Goal: Task Accomplishment & Management: Use online tool/utility

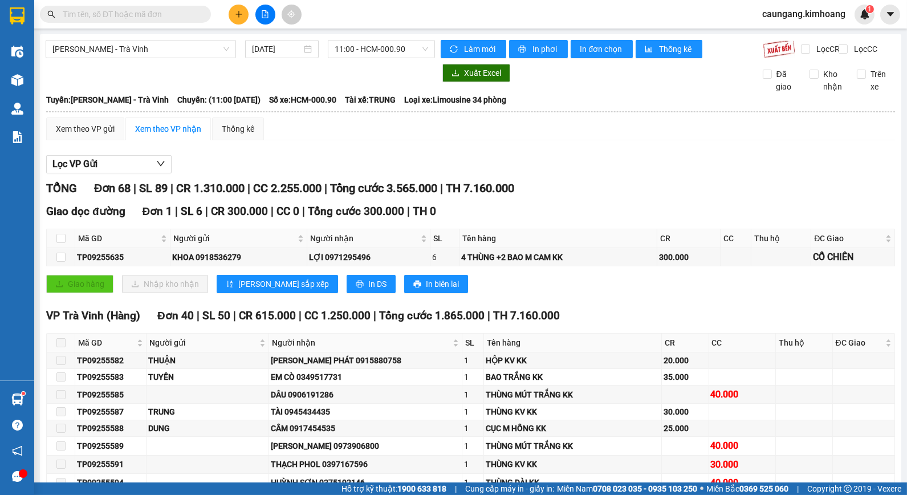
scroll to position [887, 0]
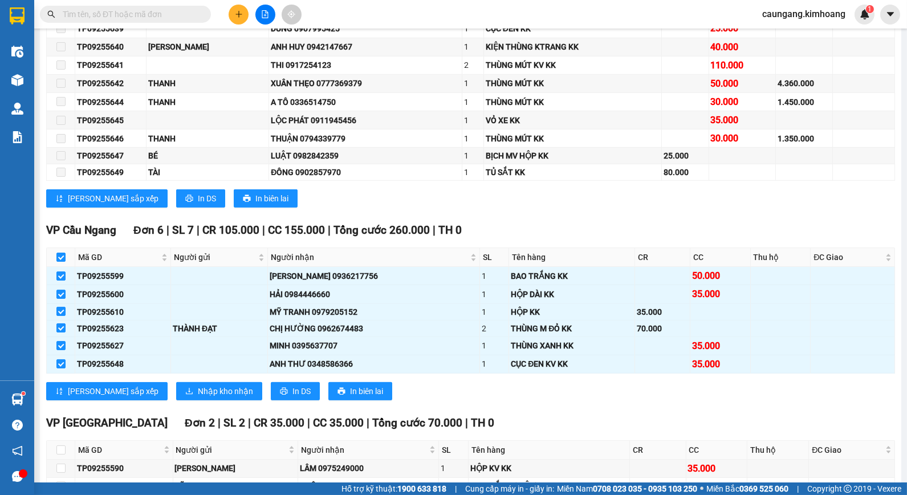
click at [164, 10] on input "text" at bounding box center [130, 14] width 135 height 13
click at [157, 13] on input "text" at bounding box center [130, 14] width 135 height 13
click at [157, 14] on input "text" at bounding box center [130, 14] width 135 height 13
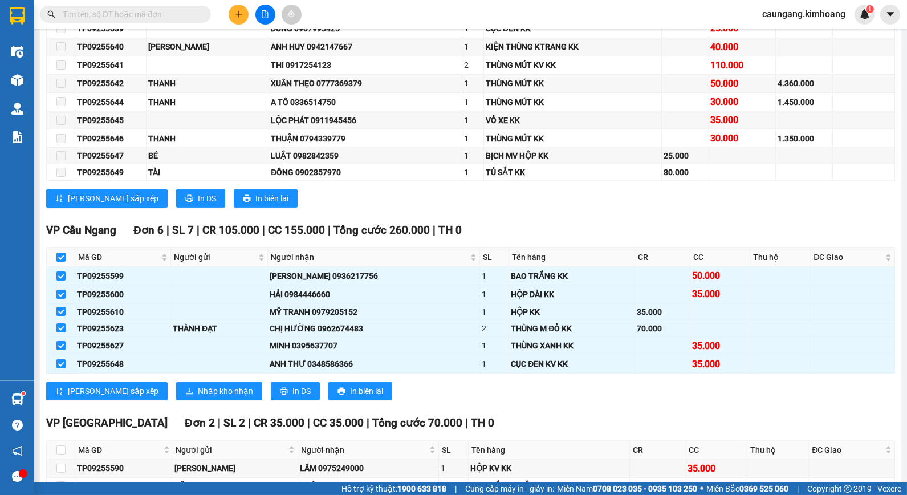
click at [162, 13] on input "text" at bounding box center [130, 14] width 135 height 13
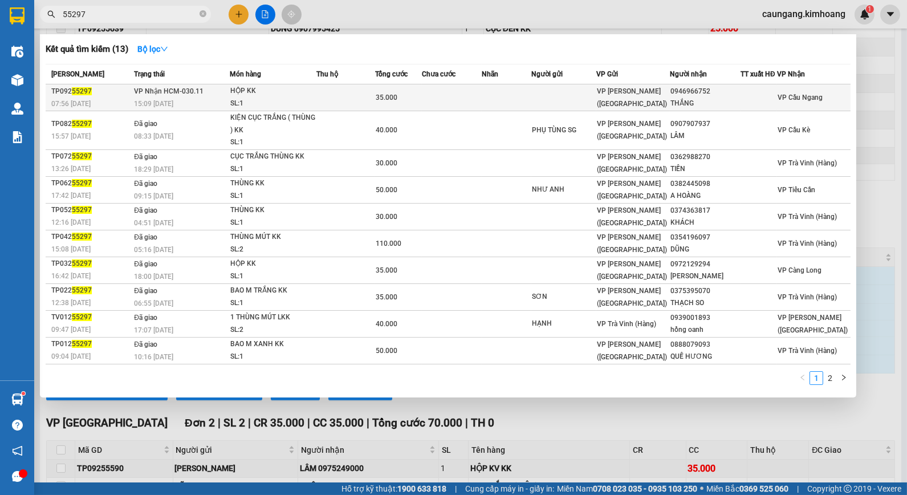
type input "55297"
click at [441, 95] on td at bounding box center [451, 97] width 59 height 27
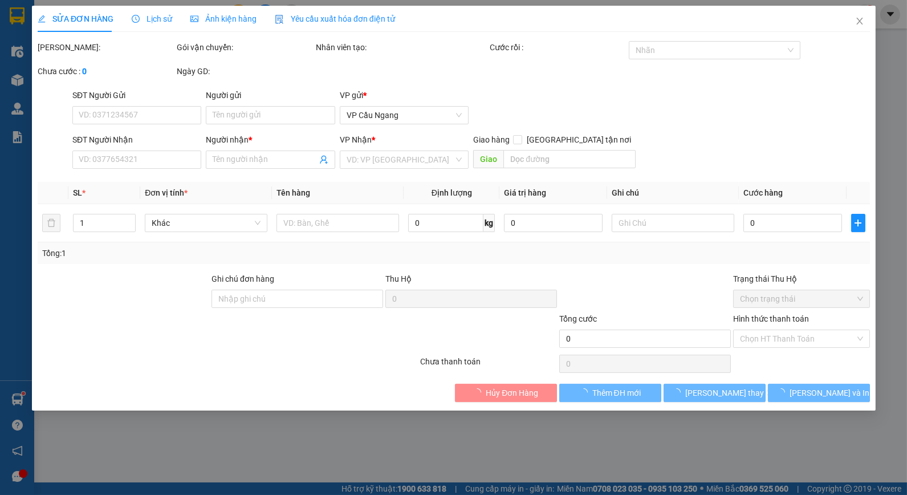
type input "0946966752"
type input "THẮNG"
type input "35.000"
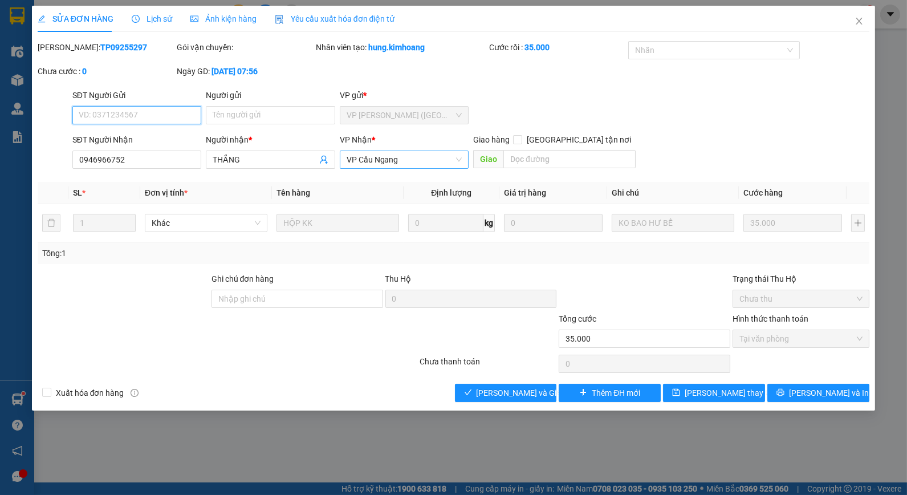
click at [420, 161] on span "VP Cầu Ngang" at bounding box center [404, 159] width 115 height 17
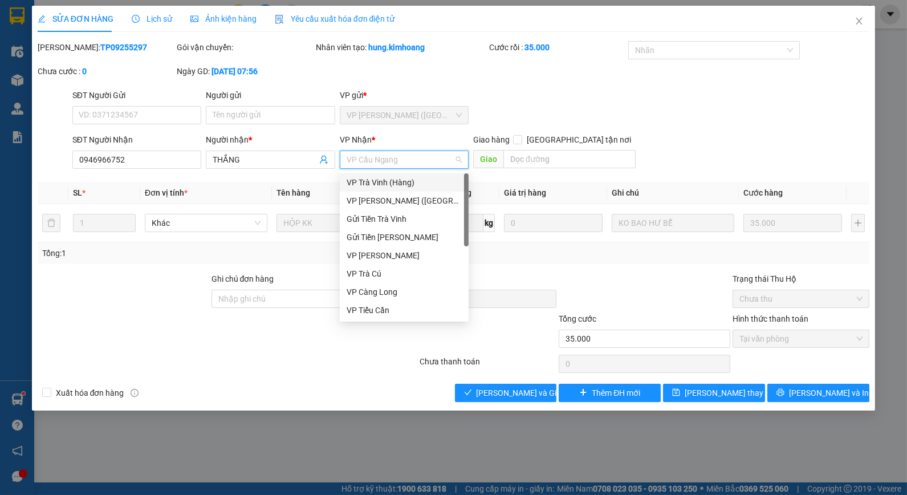
click at [389, 184] on div "VP Trà Vinh (Hàng)" at bounding box center [404, 182] width 115 height 13
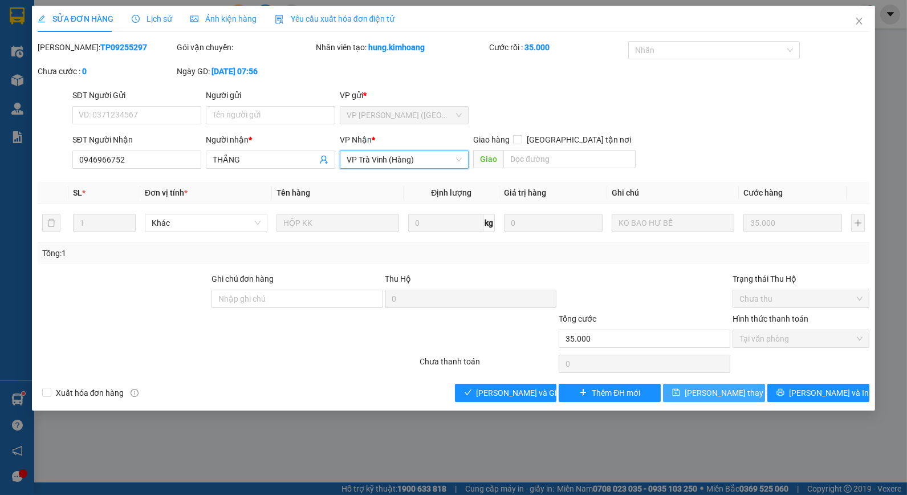
click at [721, 391] on span "[PERSON_NAME] thay đổi" at bounding box center [730, 393] width 91 height 13
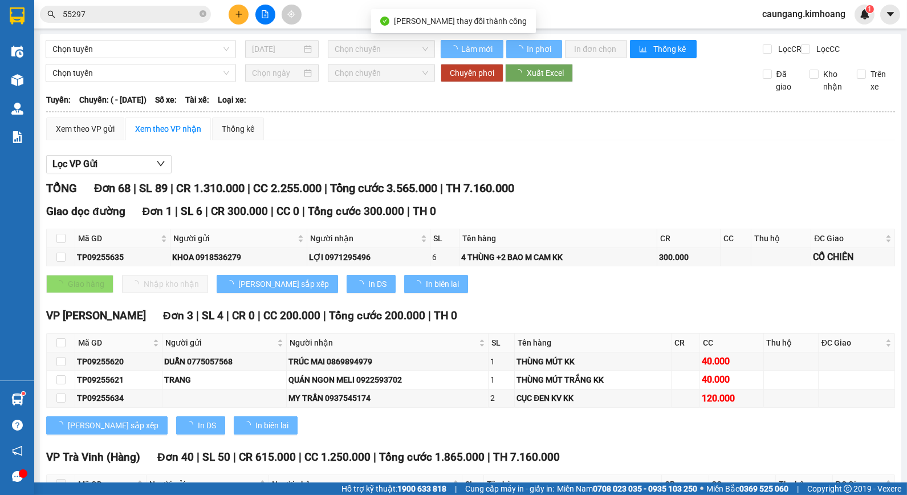
click at [164, 14] on input "55297" at bounding box center [130, 14] width 135 height 13
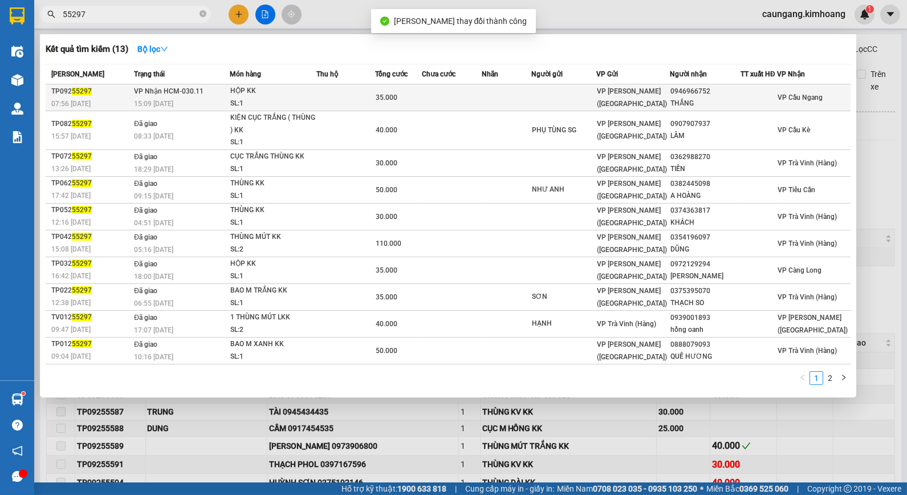
click at [360, 95] on td at bounding box center [345, 97] width 59 height 27
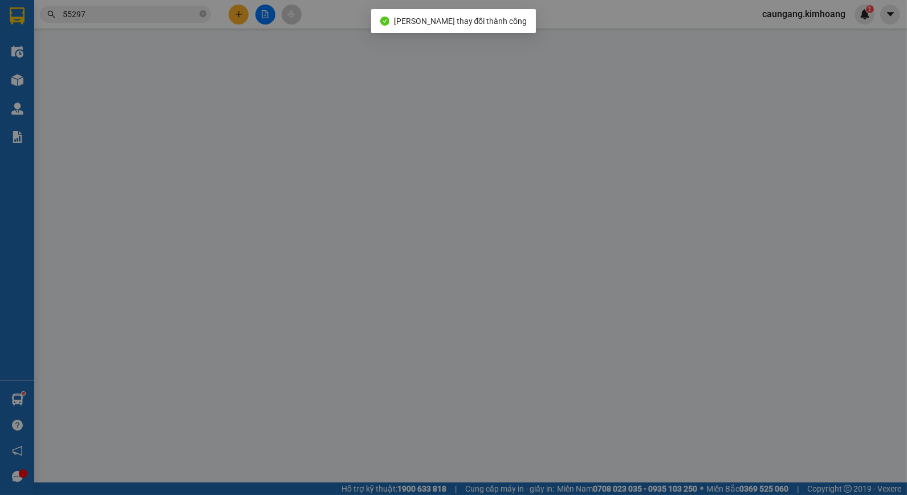
type input "0946966752"
type input "THẮNG"
type input "35.000"
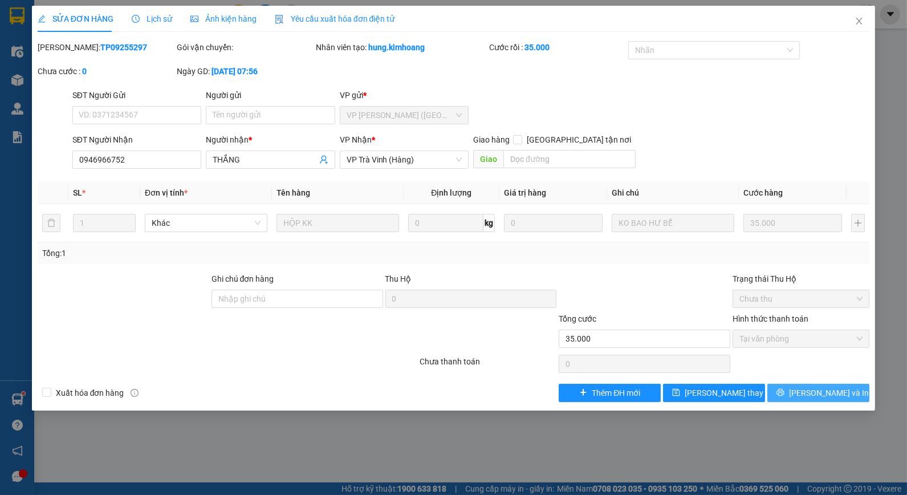
click at [816, 397] on span "[PERSON_NAME] và In" at bounding box center [829, 393] width 80 height 13
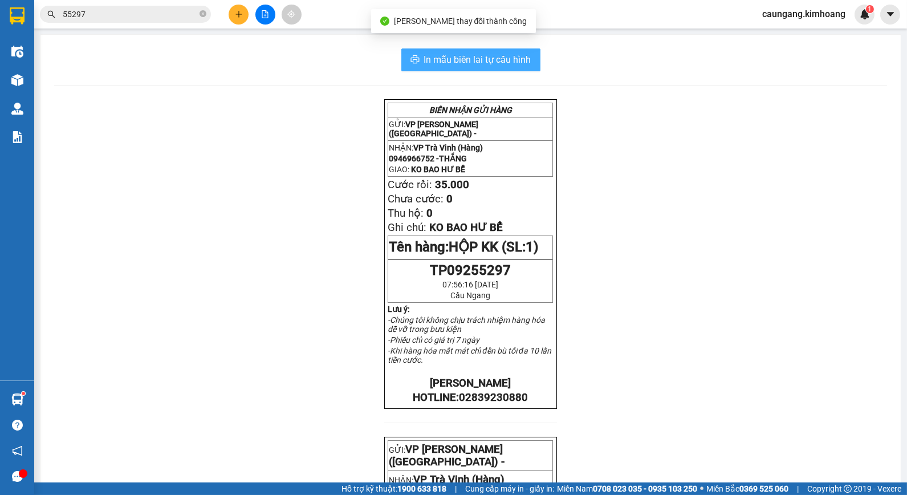
click at [458, 60] on span "In mẫu biên lai tự cấu hình" at bounding box center [477, 59] width 107 height 14
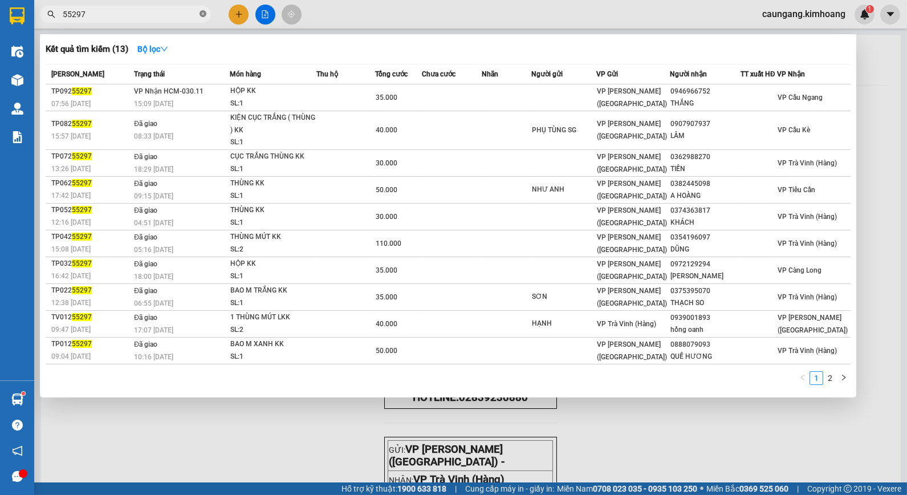
click at [202, 13] on icon "close-circle" at bounding box center [203, 13] width 7 height 7
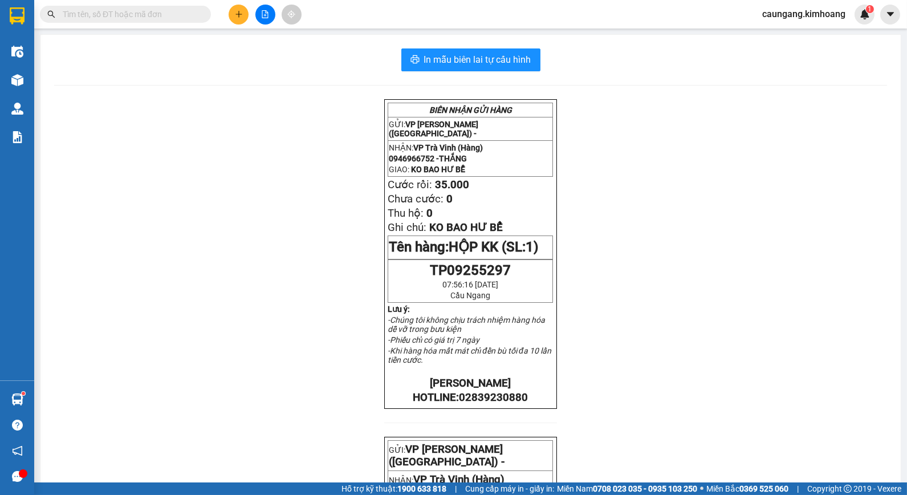
click at [185, 13] on input "text" at bounding box center [130, 14] width 135 height 13
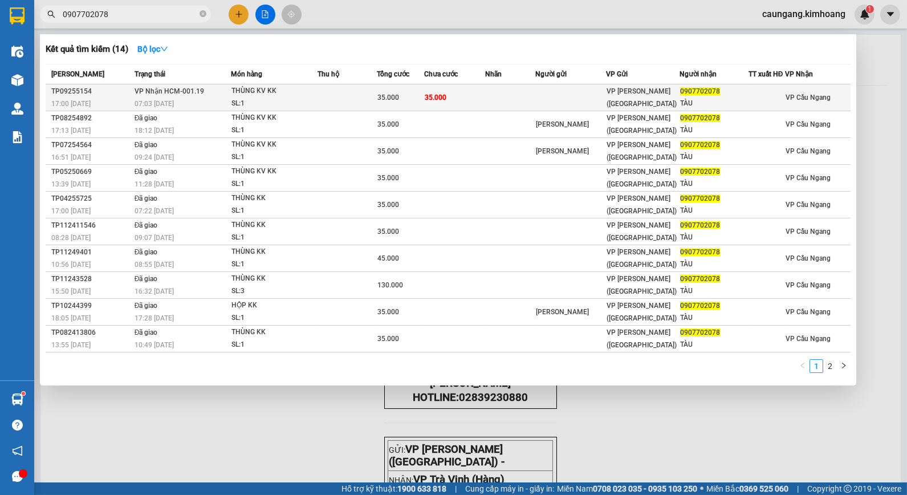
type input "0907702078"
click at [490, 96] on td at bounding box center [510, 97] width 50 height 27
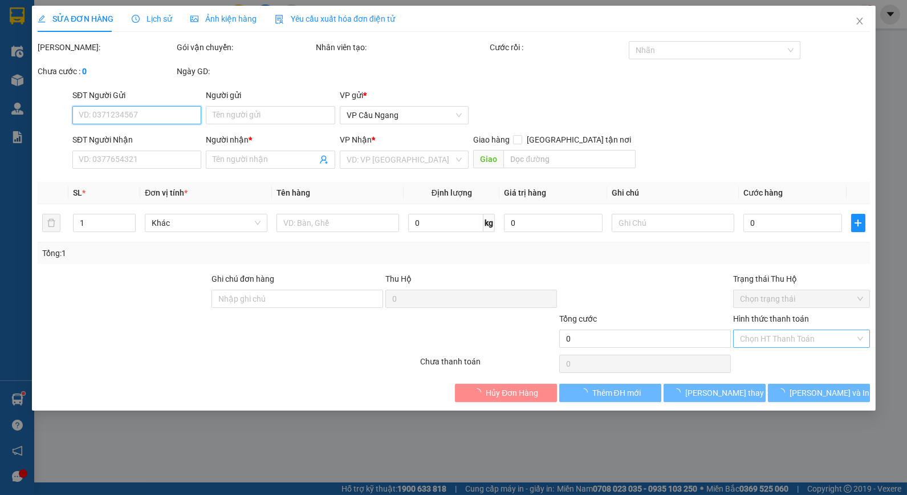
type input "0907702078"
type input "TÀU"
type input "35.000"
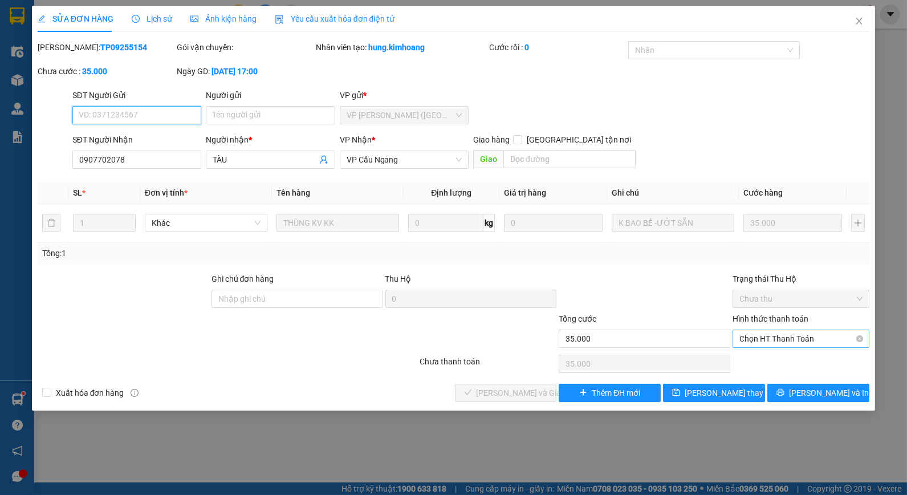
click at [757, 340] on span "Chọn HT Thanh Toán" at bounding box center [800, 338] width 123 height 17
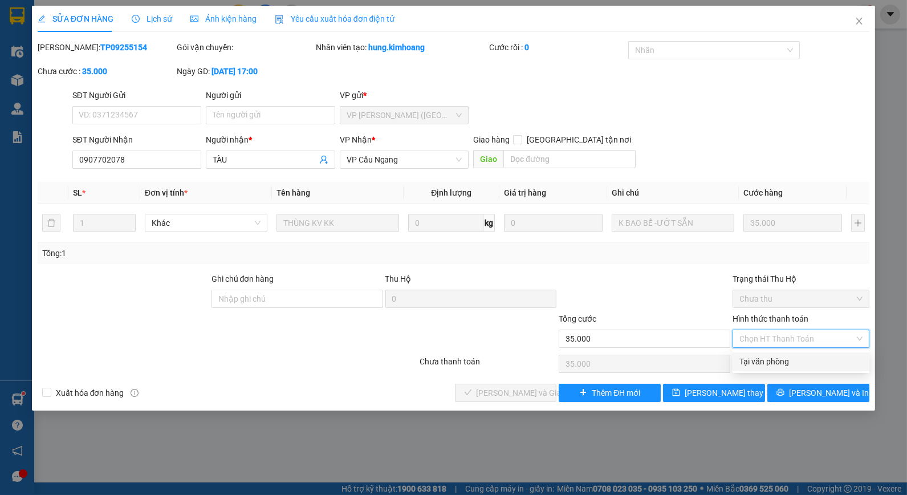
click at [755, 357] on div "Tại văn phòng" at bounding box center [800, 361] width 123 height 13
type input "0"
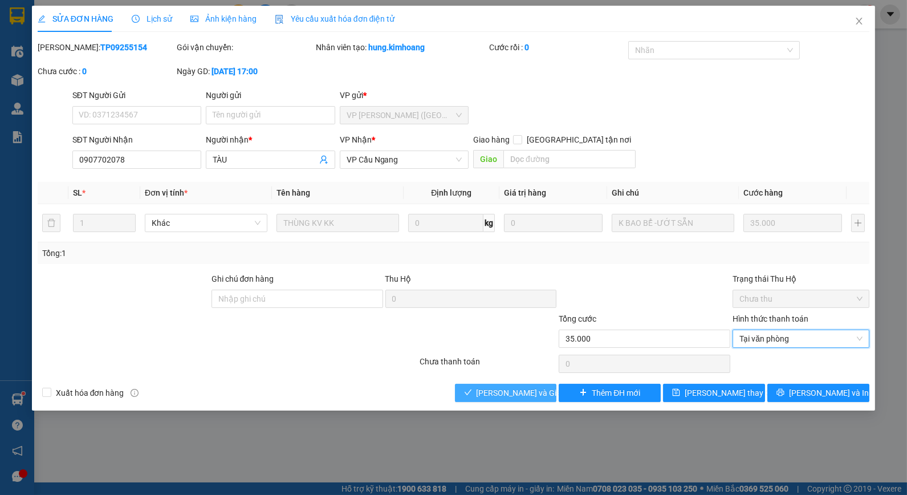
click at [517, 401] on button "[PERSON_NAME] và Giao hàng" at bounding box center [506, 393] width 102 height 18
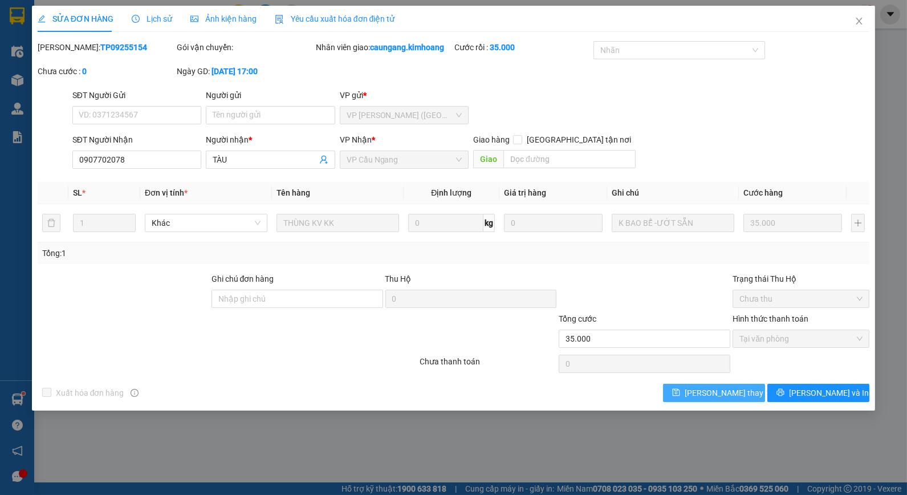
click at [680, 395] on icon "save" at bounding box center [676, 392] width 8 height 8
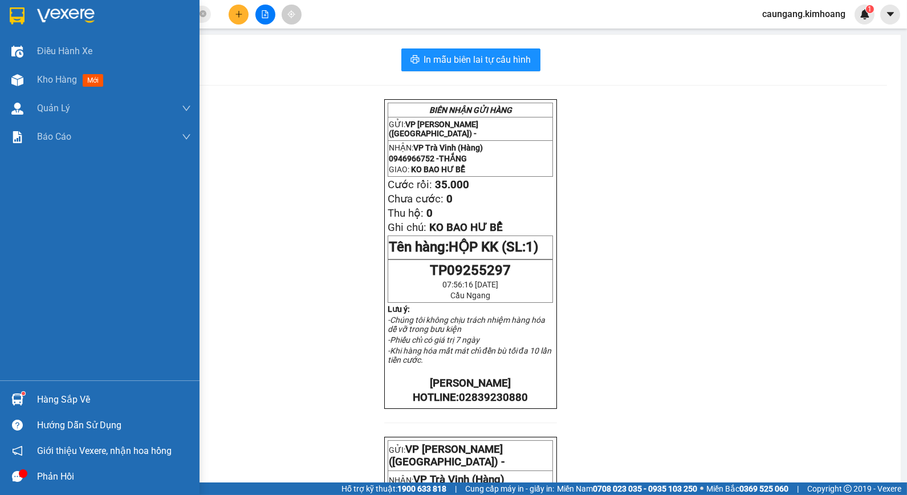
click at [52, 396] on div "Hàng sắp về" at bounding box center [114, 399] width 154 height 17
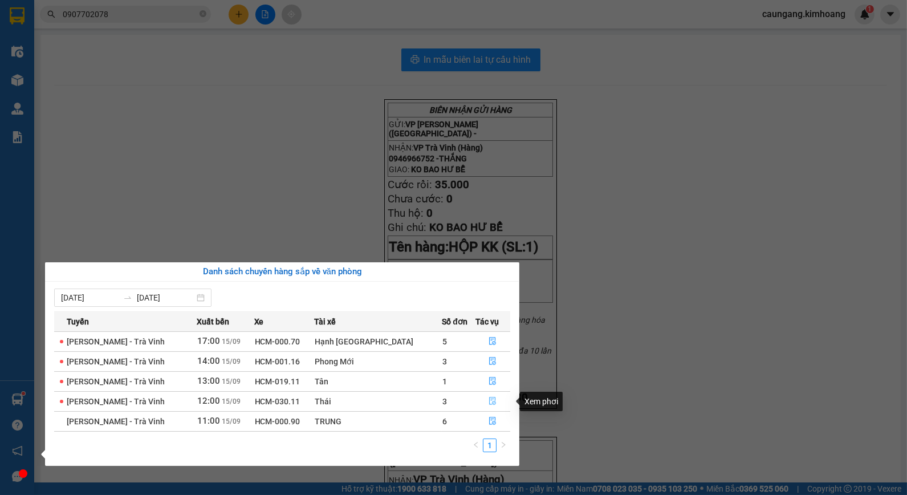
click at [489, 400] on icon "file-done" at bounding box center [493, 401] width 8 height 8
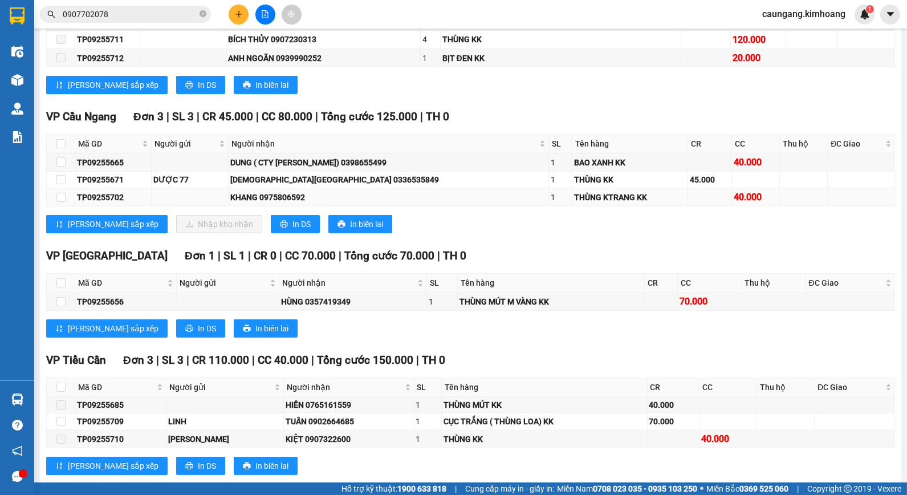
scroll to position [950, 0]
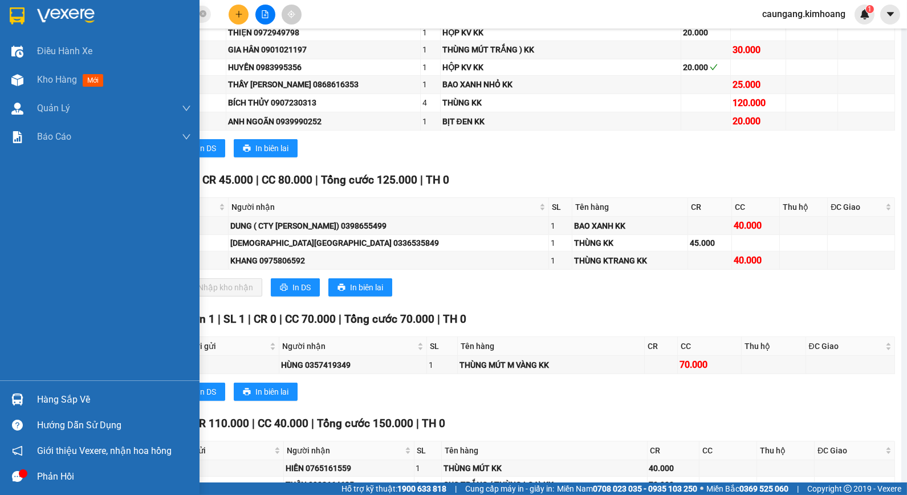
click at [37, 401] on div "Hàng sắp về" at bounding box center [114, 399] width 154 height 17
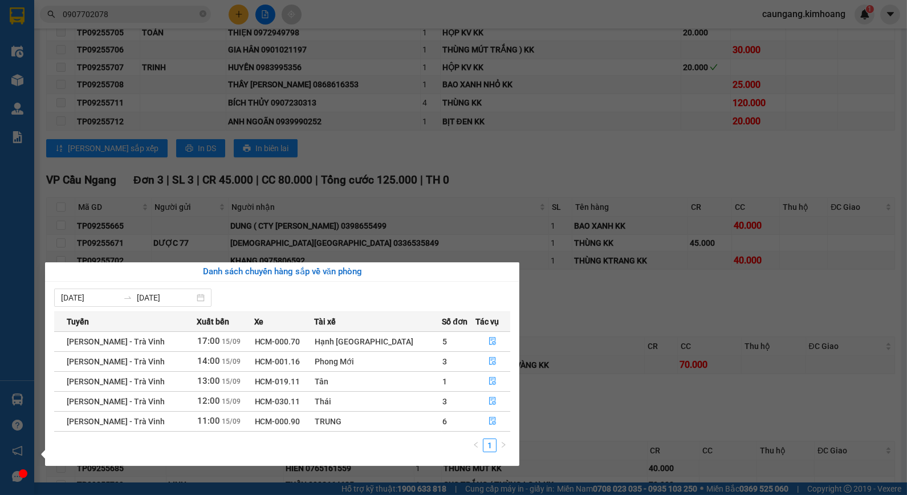
click at [555, 302] on section "Kết quả tìm kiếm ( 14 ) Bộ lọc Mã ĐH Trạng thái Món hàng Thu hộ Tổng cước Chưa …" at bounding box center [453, 247] width 907 height 495
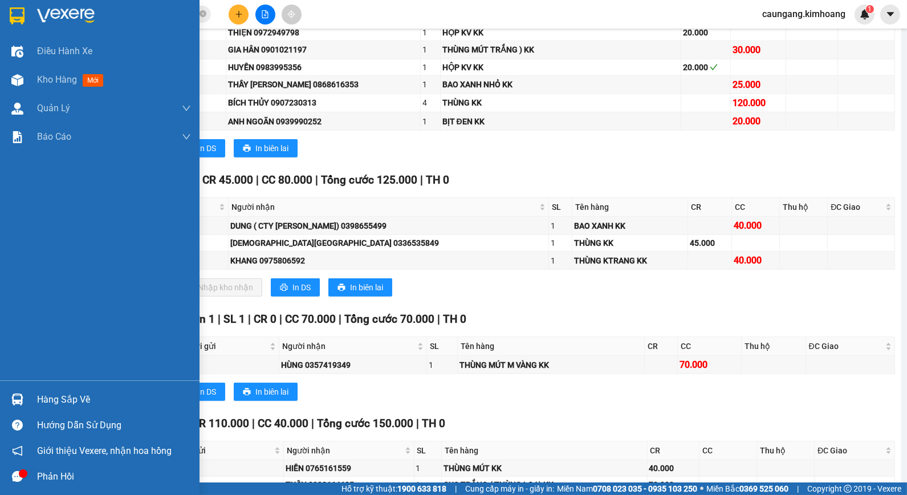
click at [32, 396] on div "Hàng sắp về" at bounding box center [100, 400] width 200 height 26
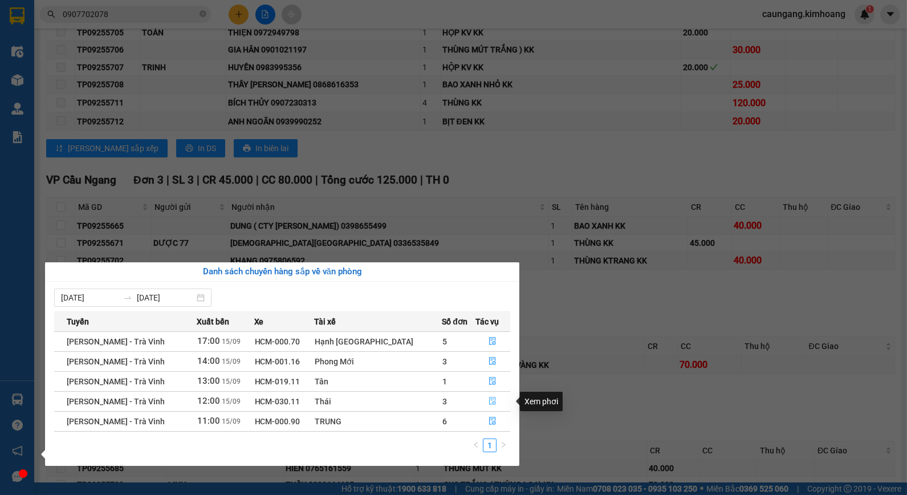
click at [489, 401] on icon "file-done" at bounding box center [493, 401] width 8 height 8
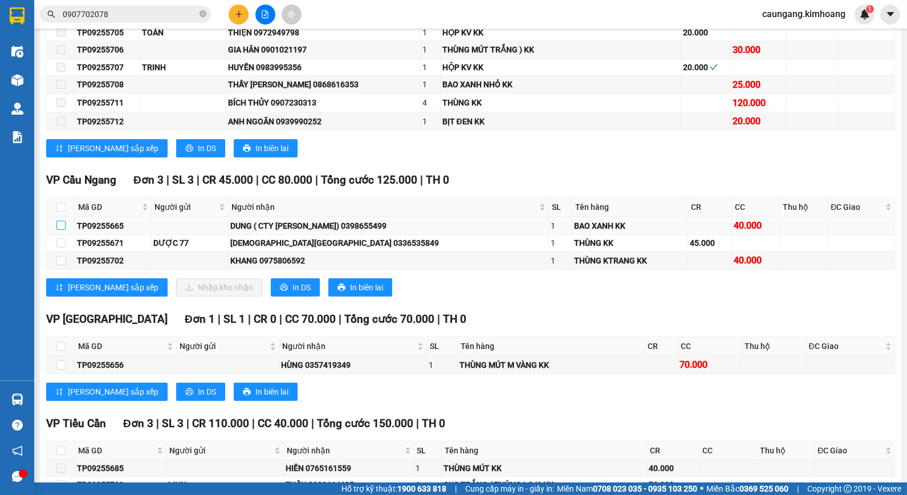
click at [60, 230] on input "checkbox" at bounding box center [60, 225] width 9 height 9
checkbox input "true"
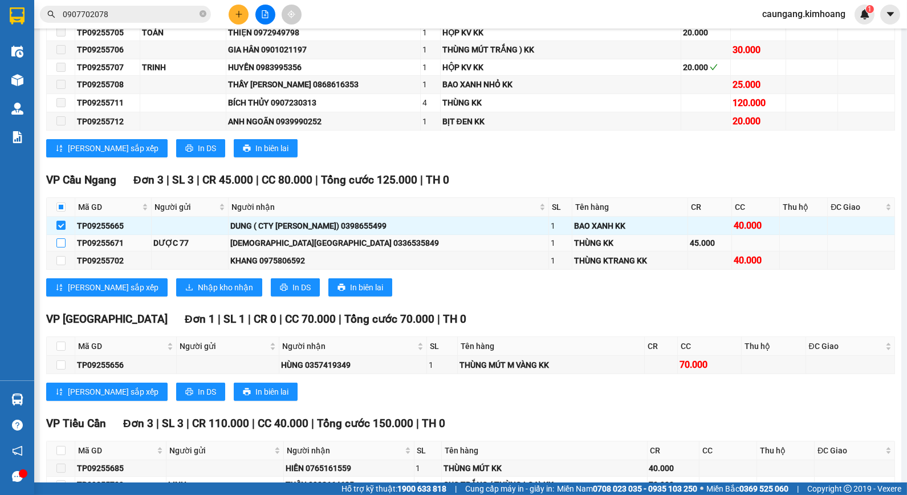
click at [61, 247] on input "checkbox" at bounding box center [60, 242] width 9 height 9
checkbox input "true"
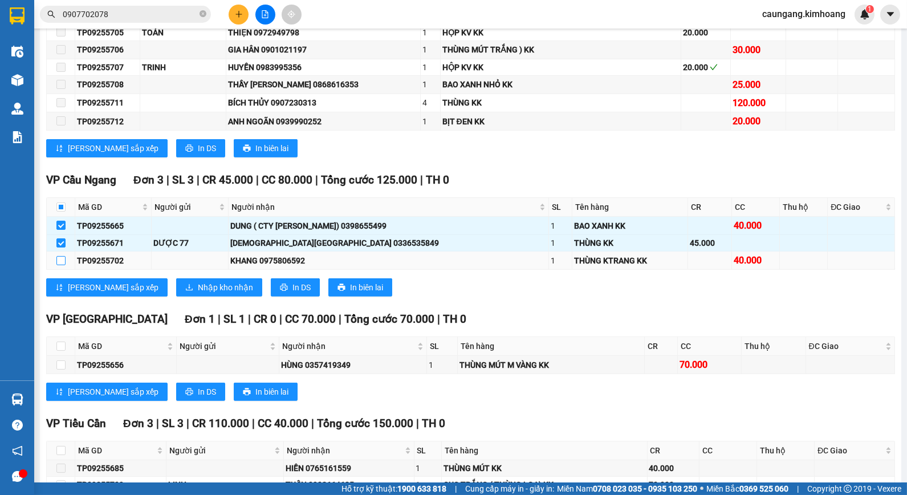
click at [63, 265] on input "checkbox" at bounding box center [60, 260] width 9 height 9
checkbox input "true"
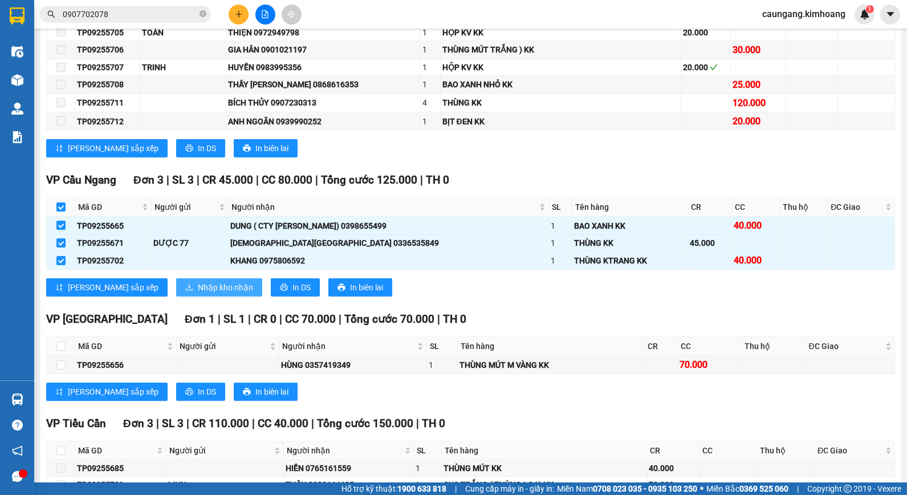
click at [198, 294] on span "Nhập kho nhận" at bounding box center [225, 287] width 55 height 13
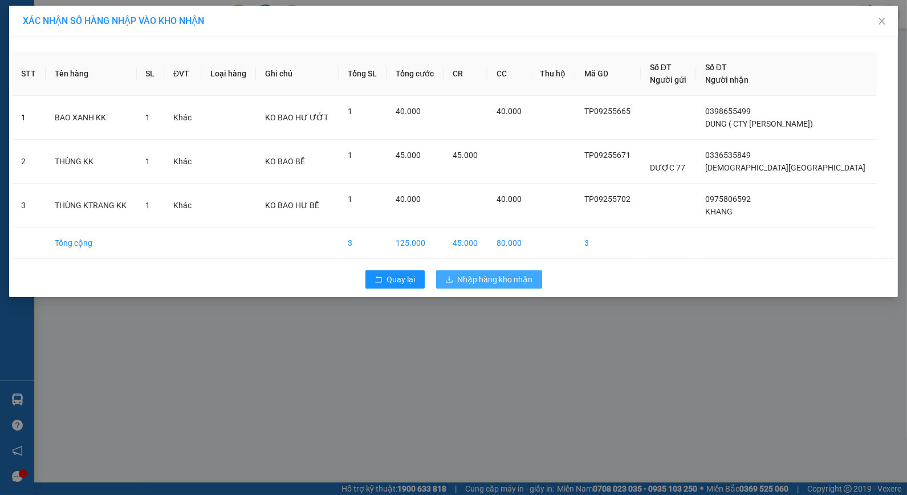
click at [476, 280] on span "Nhập hàng kho nhận" at bounding box center [495, 279] width 75 height 13
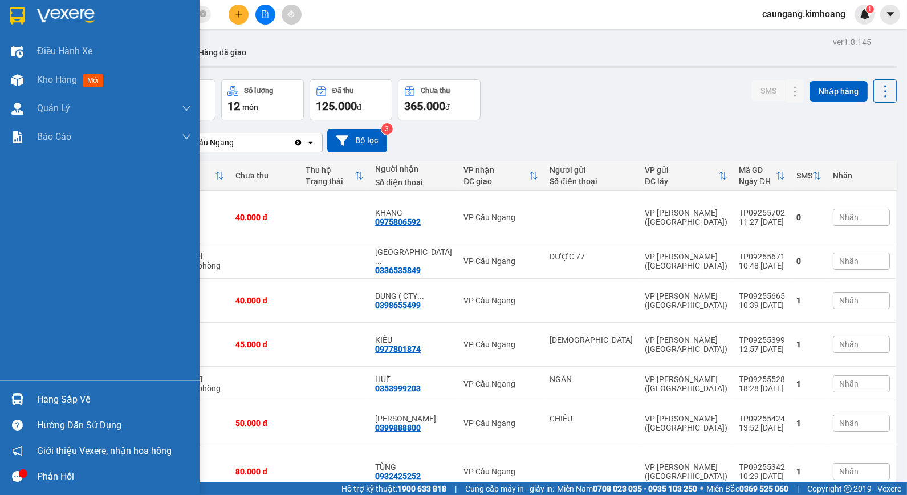
click at [67, 398] on div "Hàng sắp về" at bounding box center [114, 399] width 154 height 17
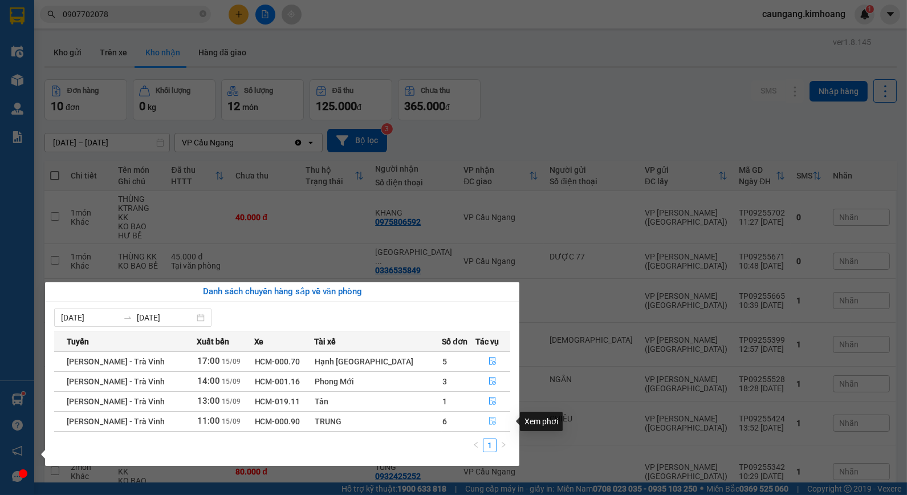
click at [489, 420] on icon "file-done" at bounding box center [493, 421] width 8 height 8
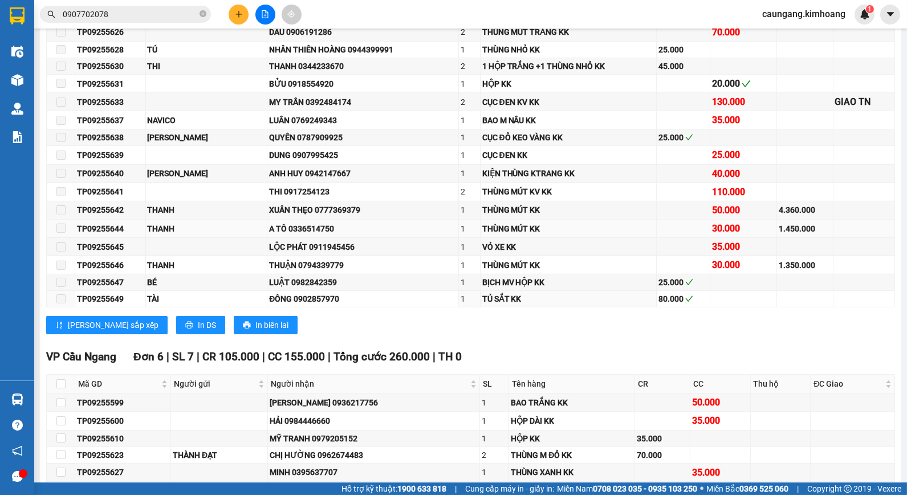
scroll to position [887, 0]
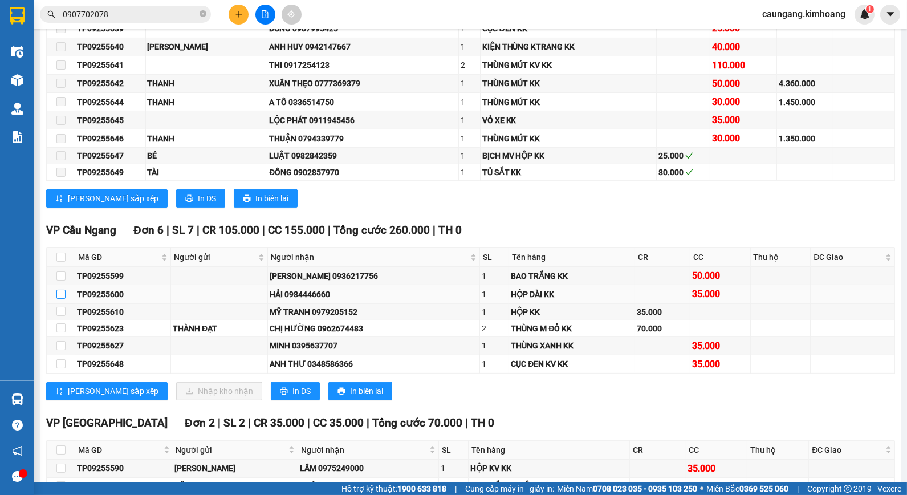
click at [64, 299] on input "checkbox" at bounding box center [60, 294] width 9 height 9
checkbox input "true"
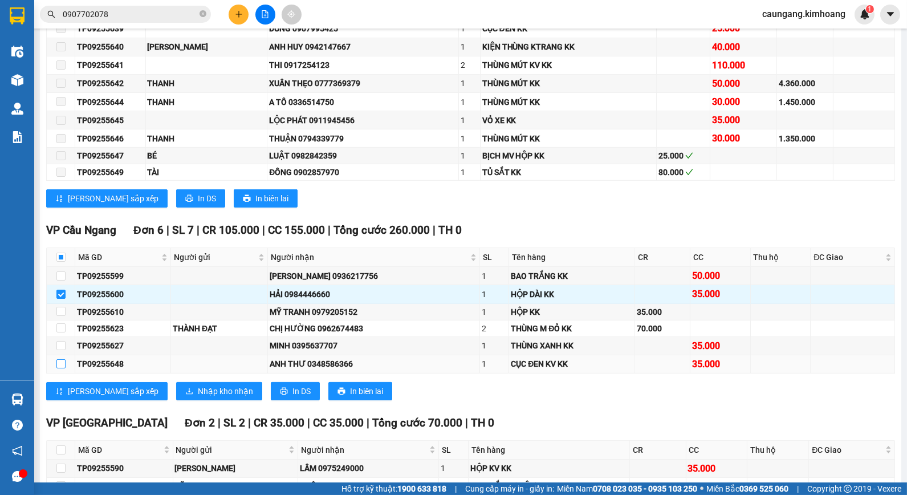
click at [59, 368] on input "checkbox" at bounding box center [60, 363] width 9 height 9
checkbox input "true"
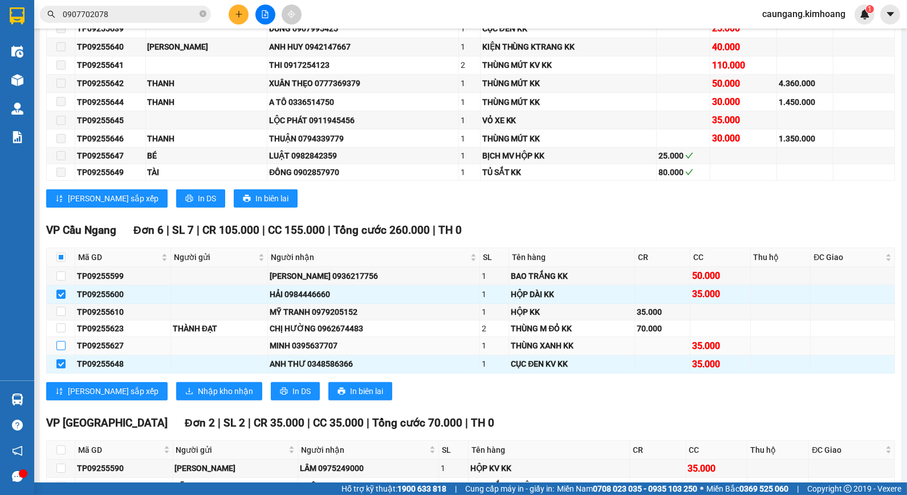
click at [60, 350] on input "checkbox" at bounding box center [60, 345] width 9 height 9
checkbox input "true"
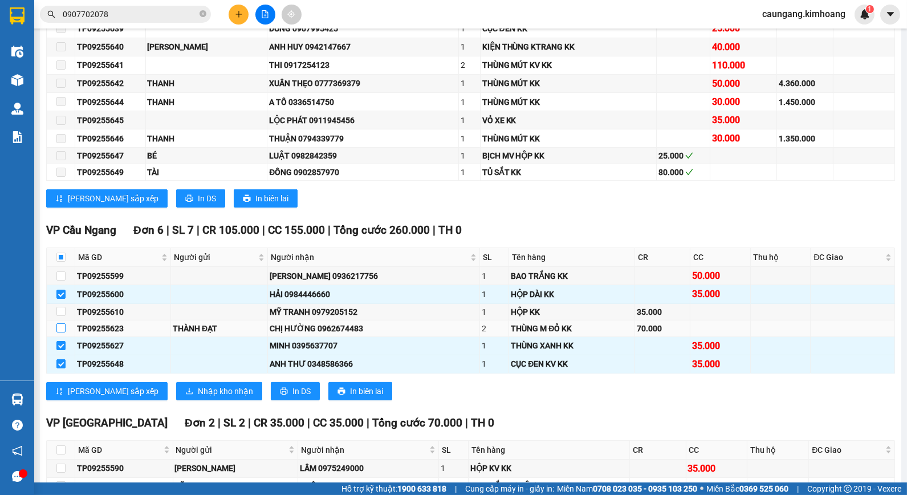
click at [62, 332] on input "checkbox" at bounding box center [60, 327] width 9 height 9
checkbox input "true"
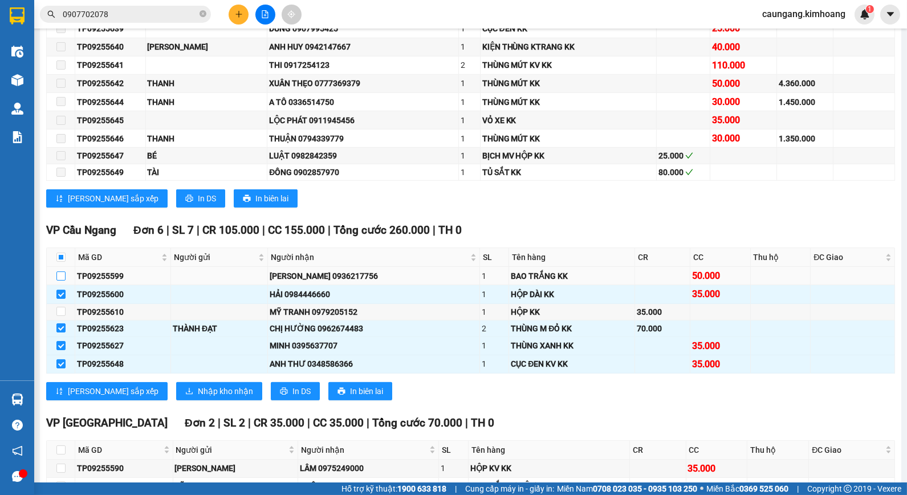
click at [58, 280] on input "checkbox" at bounding box center [60, 275] width 9 height 9
checkbox input "true"
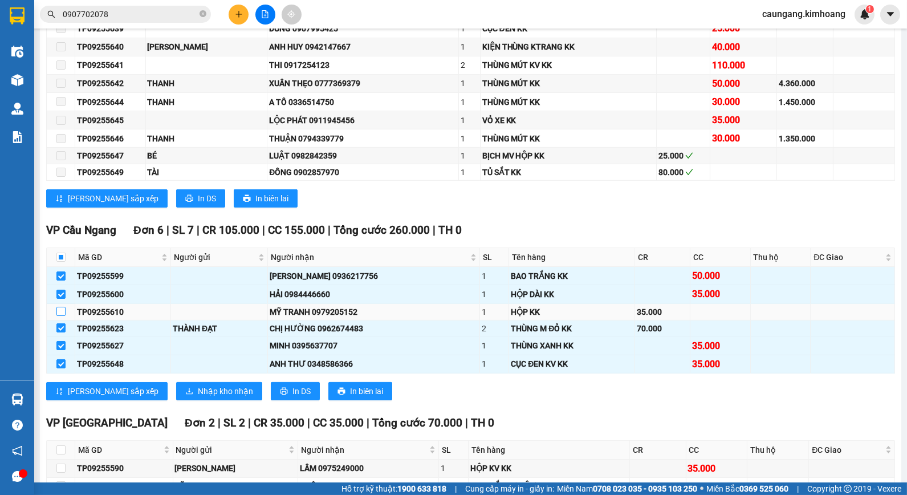
click at [60, 316] on input "checkbox" at bounding box center [60, 311] width 9 height 9
checkbox input "true"
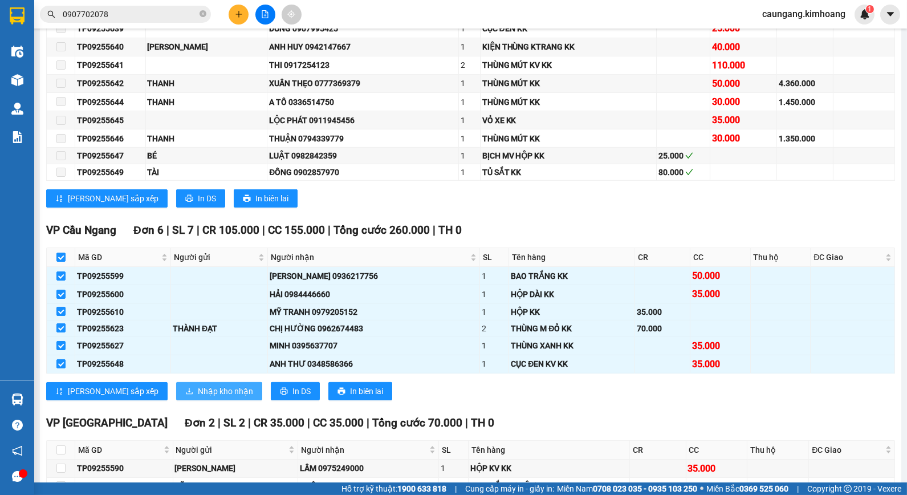
click at [198, 397] on span "Nhập kho nhận" at bounding box center [225, 391] width 55 height 13
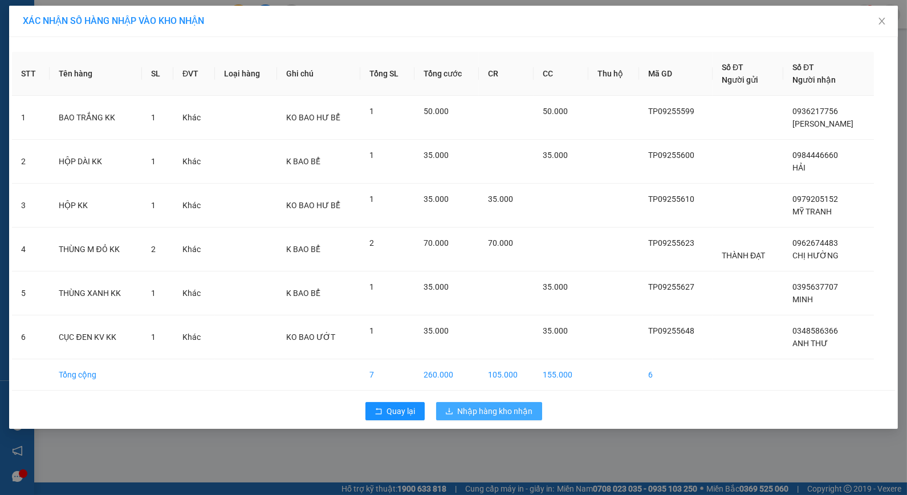
click at [485, 417] on span "Nhập hàng kho nhận" at bounding box center [495, 411] width 75 height 13
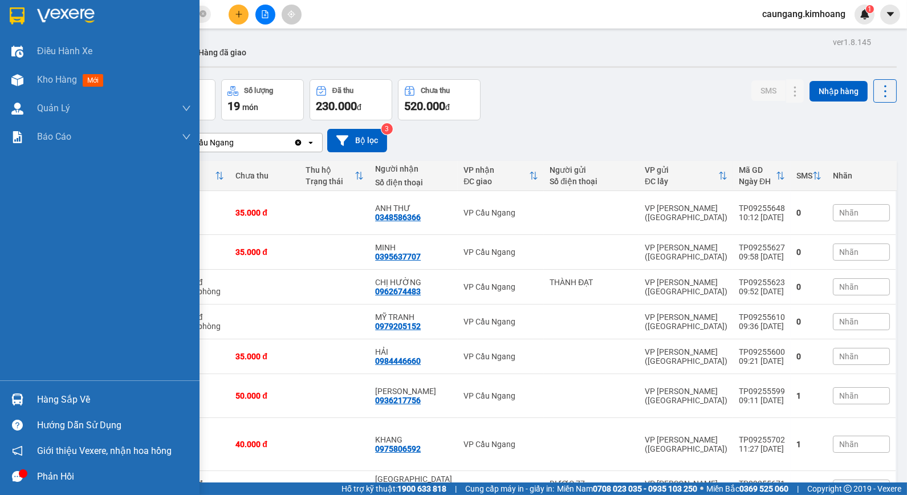
click at [54, 399] on div "Hàng sắp về" at bounding box center [114, 399] width 154 height 17
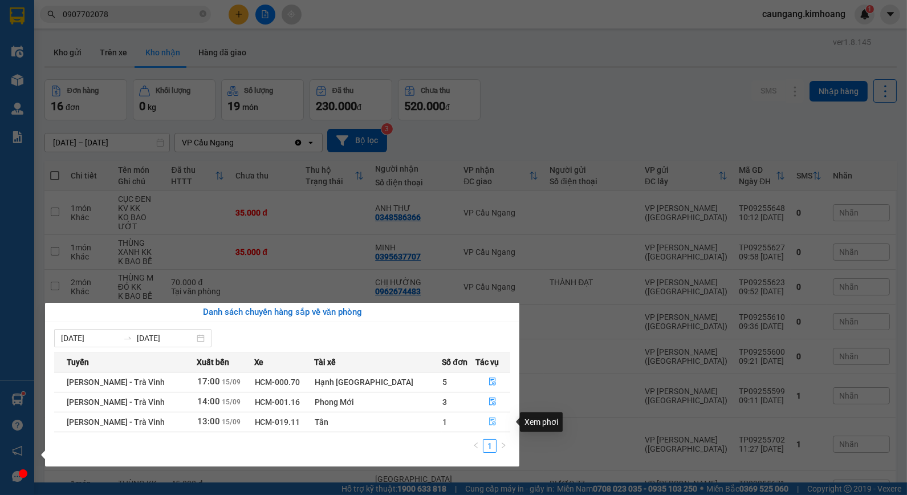
click at [490, 420] on icon "file-done" at bounding box center [493, 421] width 7 height 8
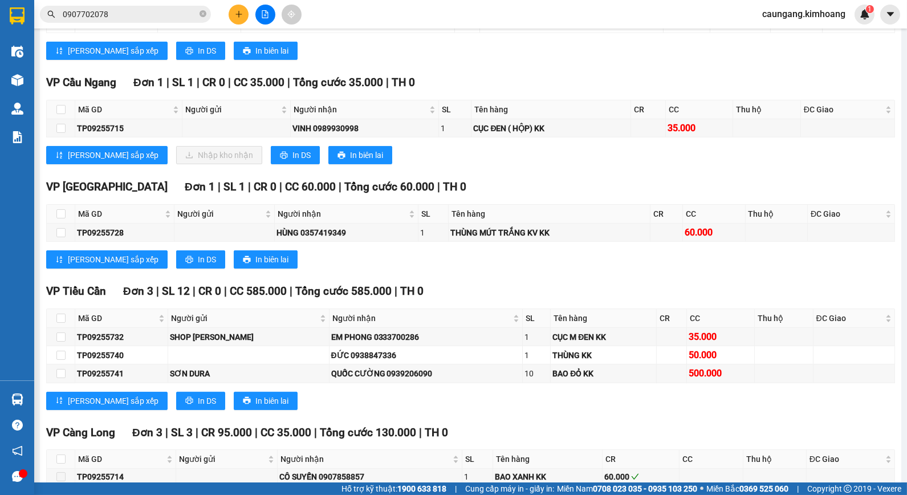
scroll to position [380, 0]
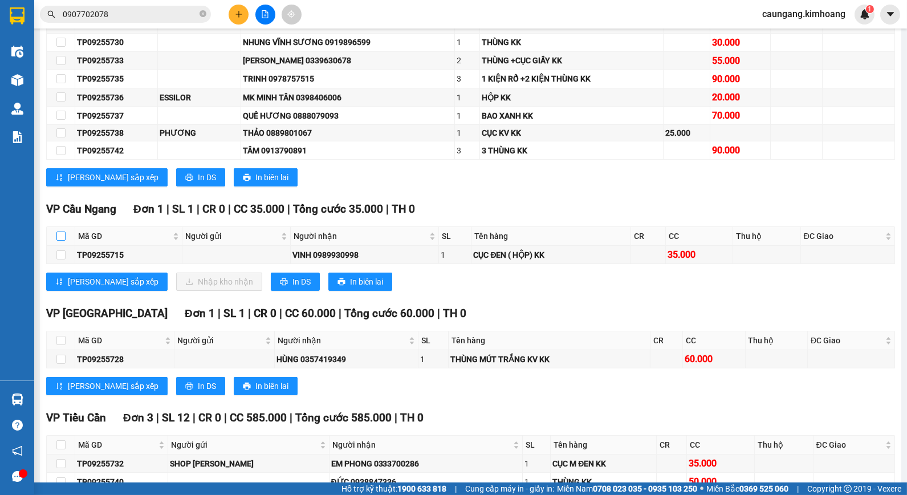
click at [63, 241] on input "checkbox" at bounding box center [60, 235] width 9 height 9
checkbox input "true"
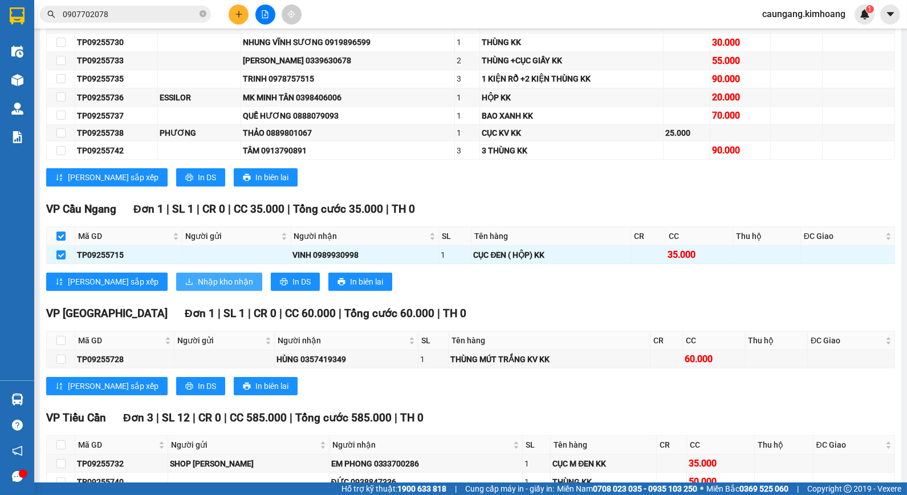
click at [198, 288] on span "Nhập kho nhận" at bounding box center [225, 281] width 55 height 13
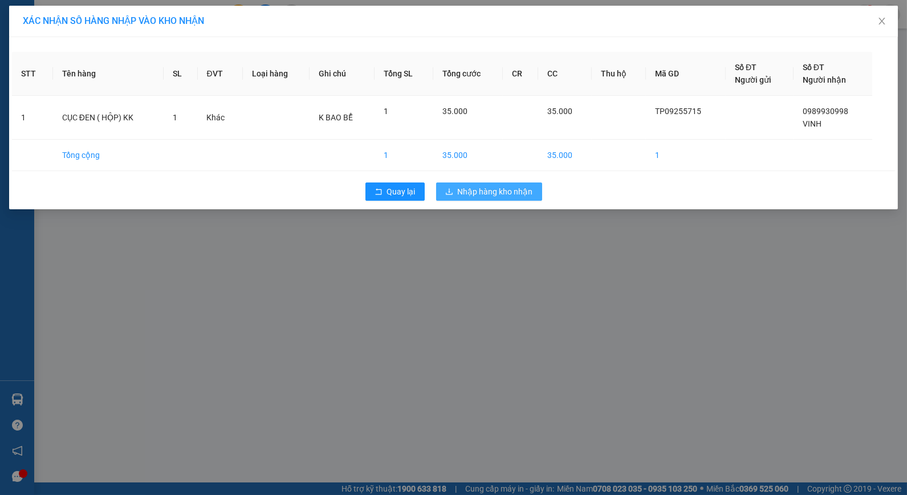
click at [506, 195] on span "Nhập hàng kho nhận" at bounding box center [495, 191] width 75 height 13
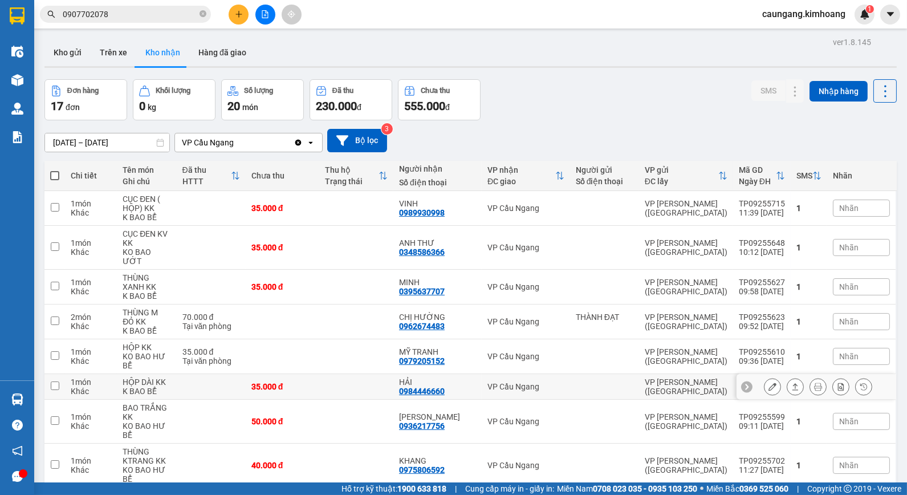
scroll to position [76, 0]
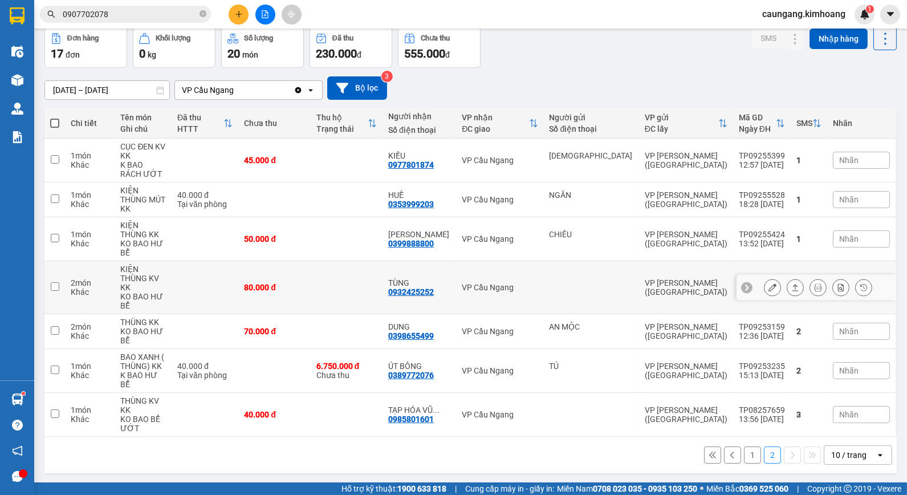
scroll to position [0, 0]
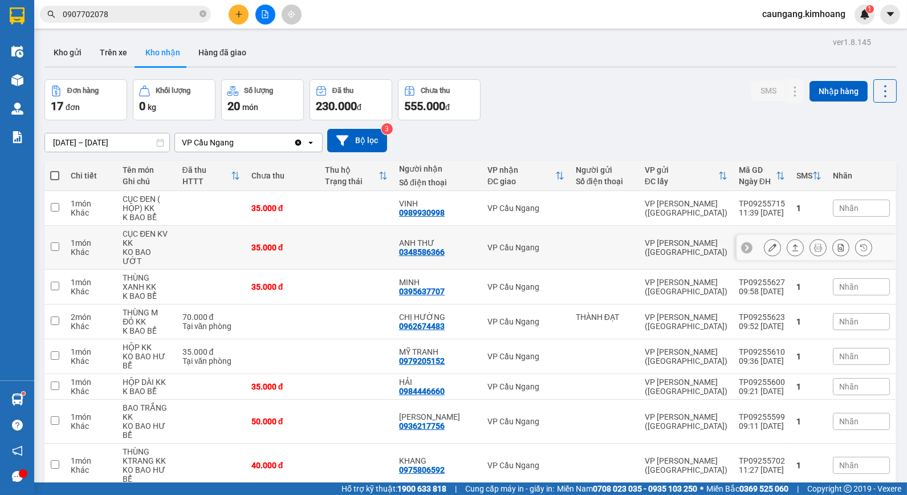
click at [515, 244] on div "VP Cầu Ngang" at bounding box center [525, 247] width 77 height 9
checkbox input "true"
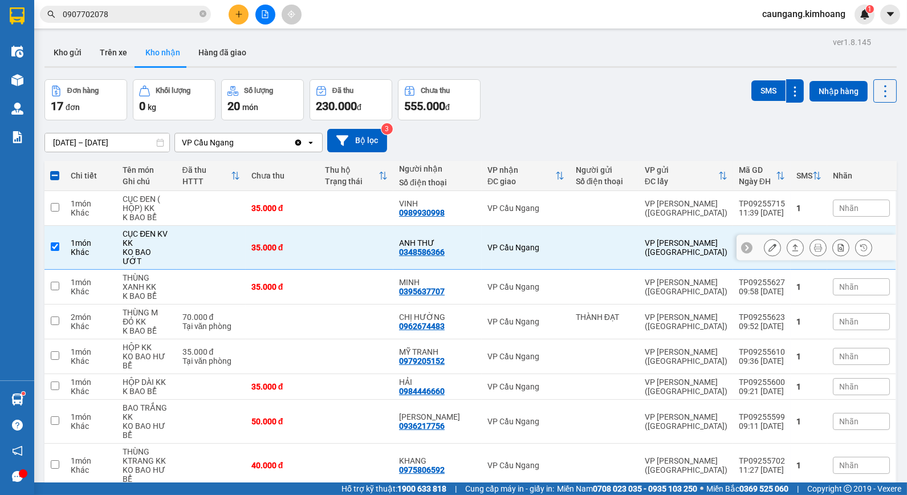
click at [765, 246] on button at bounding box center [773, 248] width 16 height 20
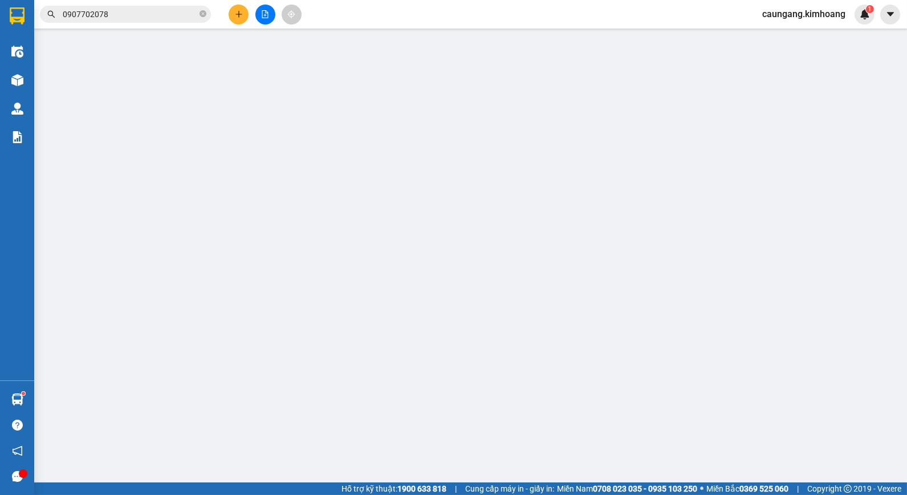
type input "0348586366"
type input "ANH THƯ"
type input "35.000"
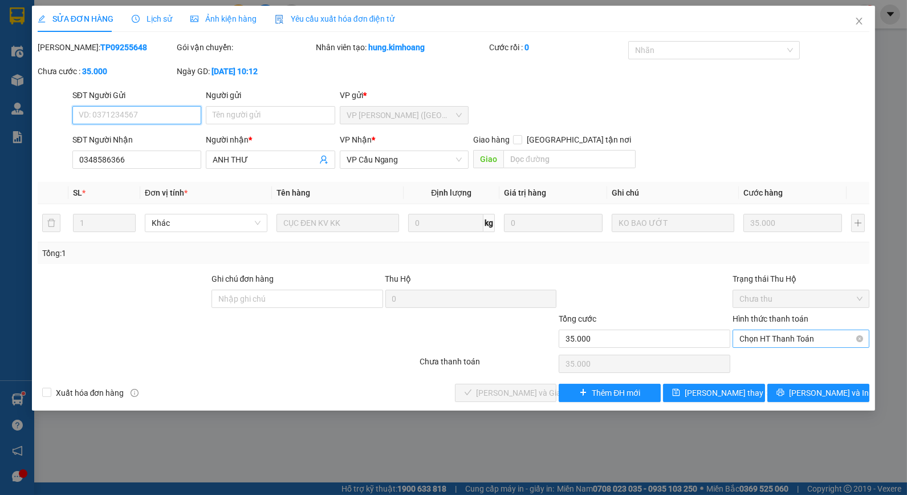
click at [777, 334] on span "Chọn HT Thanh Toán" at bounding box center [800, 338] width 123 height 17
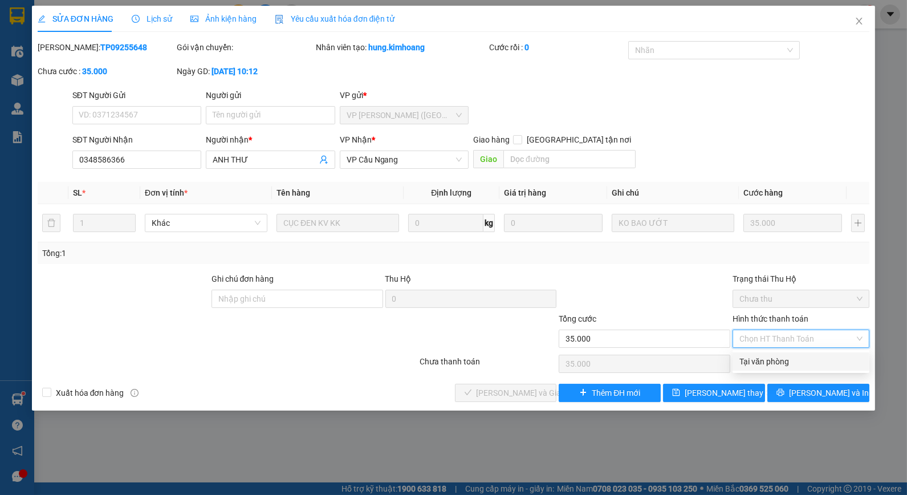
click at [774, 367] on div "Tại văn phòng" at bounding box center [800, 361] width 123 height 13
type input "0"
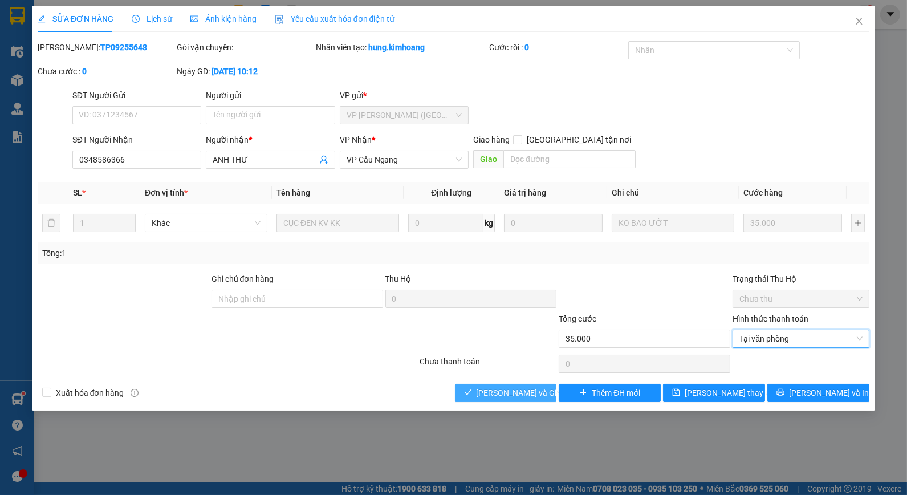
click at [505, 387] on span "[PERSON_NAME] và Giao hàng" at bounding box center [531, 393] width 109 height 13
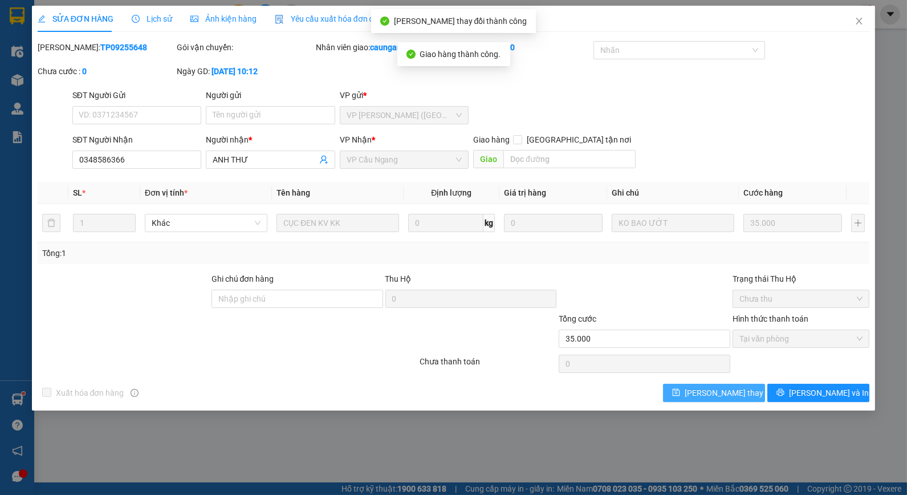
click at [722, 393] on span "[PERSON_NAME] thay đổi" at bounding box center [730, 393] width 91 height 13
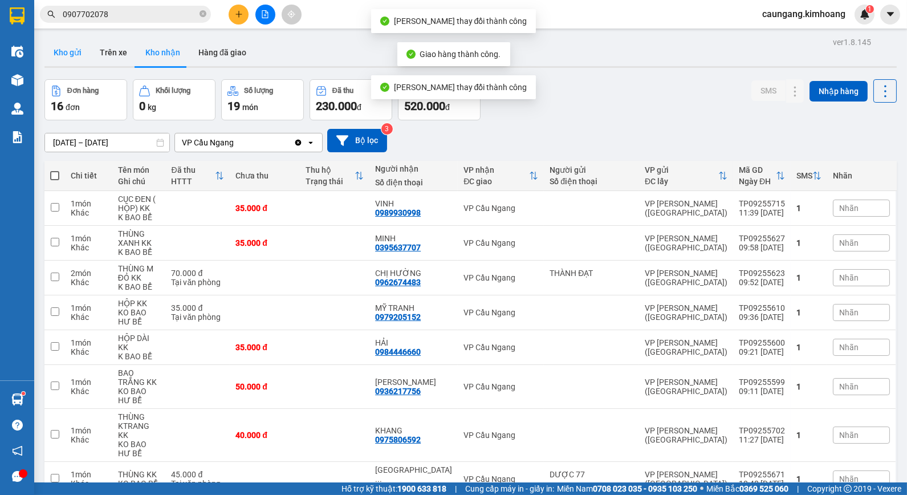
click at [70, 60] on button "Kho gửi" at bounding box center [67, 52] width 46 height 27
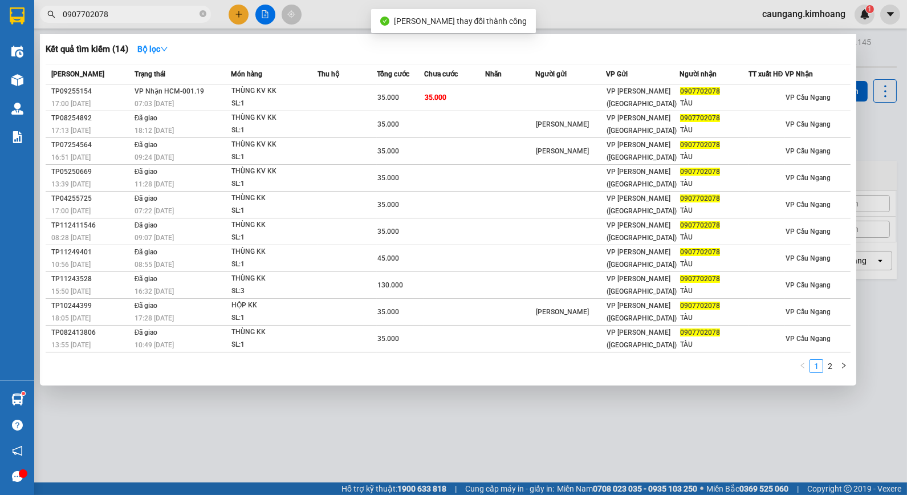
click at [206, 15] on span "0907702078" at bounding box center [125, 14] width 171 height 17
click at [204, 14] on icon "close-circle" at bounding box center [203, 13] width 7 height 7
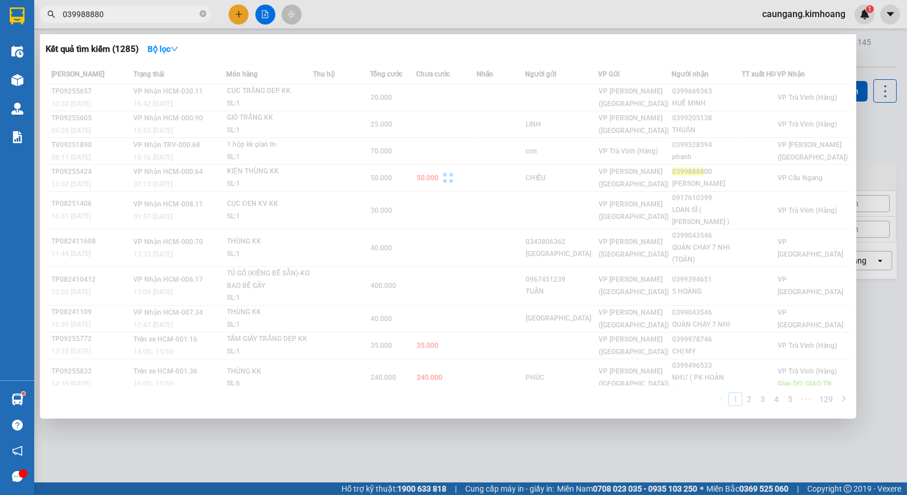
type input "0399888800"
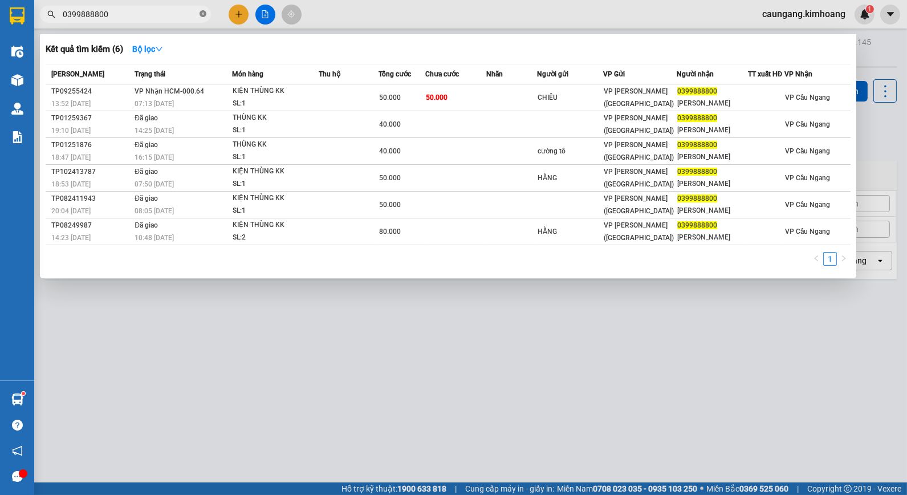
click at [206, 13] on icon "close-circle" at bounding box center [203, 13] width 7 height 7
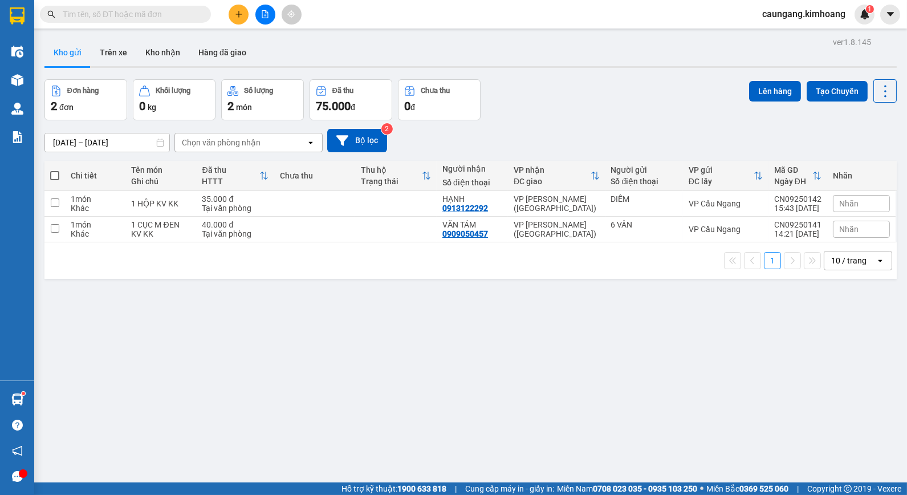
click at [164, 13] on input "text" at bounding box center [130, 14] width 135 height 13
click at [163, 14] on input "text" at bounding box center [130, 14] width 135 height 13
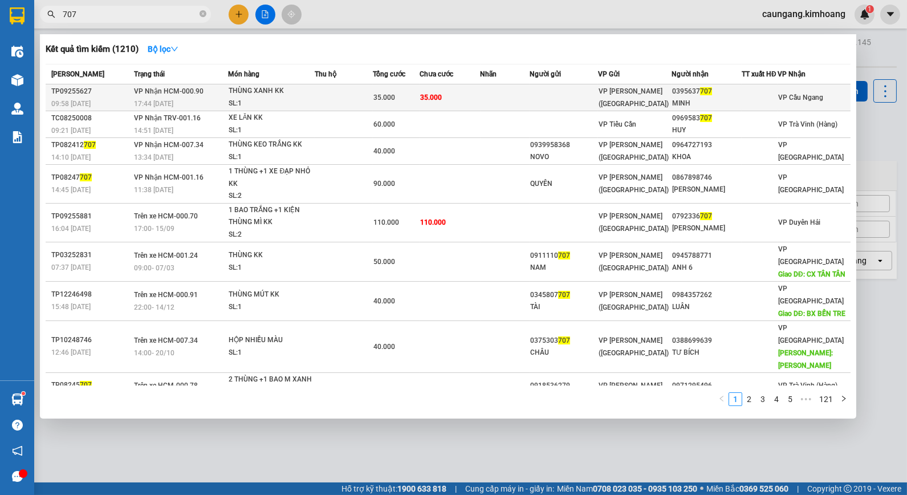
type input "707"
click at [343, 90] on td at bounding box center [344, 97] width 58 height 27
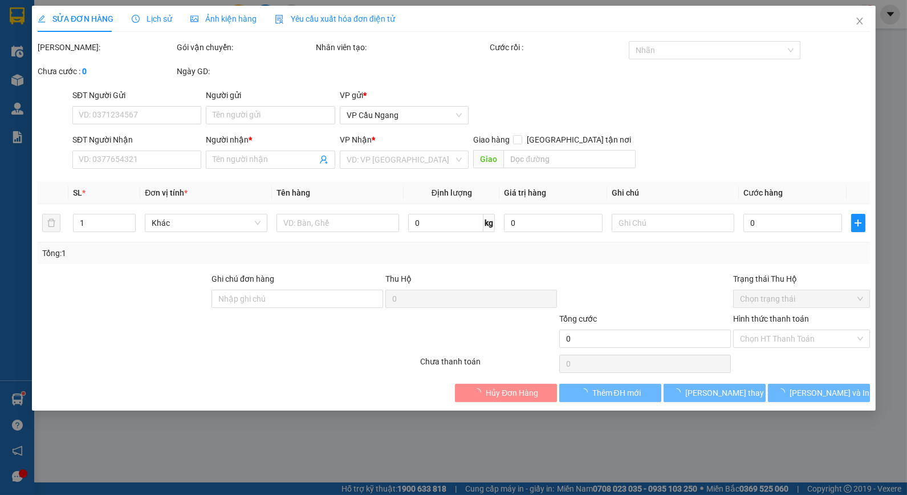
type input "0395637707"
type input "MINH"
type input "35.000"
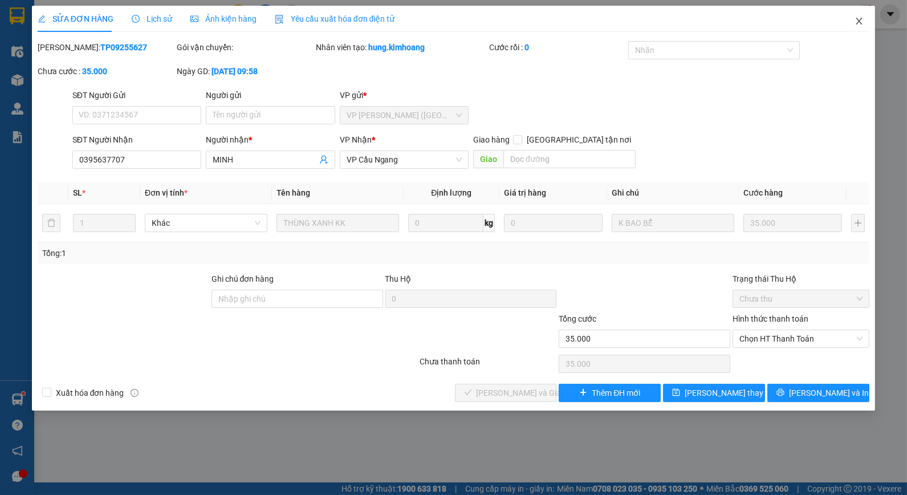
click at [859, 18] on icon "close" at bounding box center [859, 21] width 9 height 9
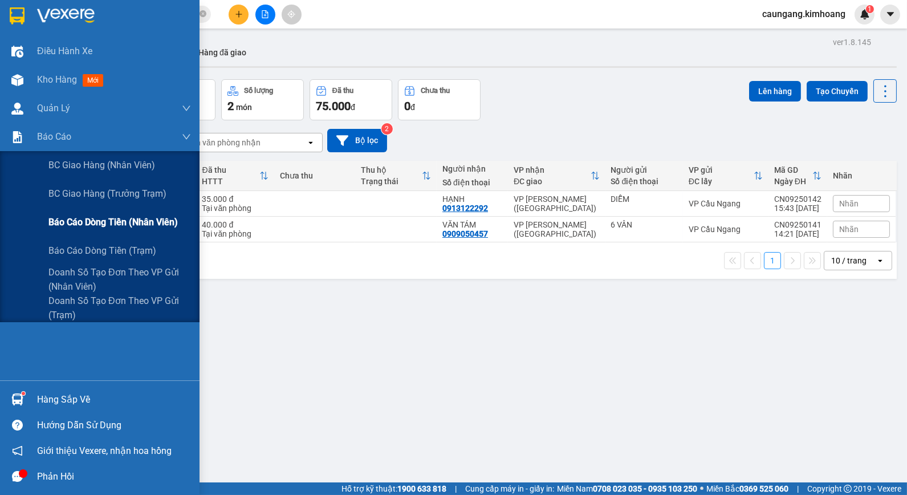
click at [51, 213] on div "Báo cáo dòng tiền (nhân viên)" at bounding box center [119, 222] width 143 height 29
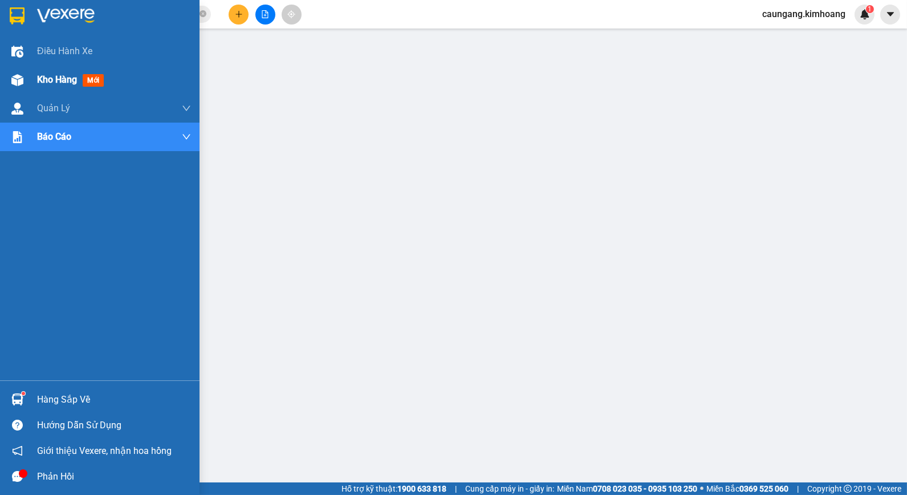
click at [29, 79] on div "Kho hàng mới" at bounding box center [100, 80] width 200 height 29
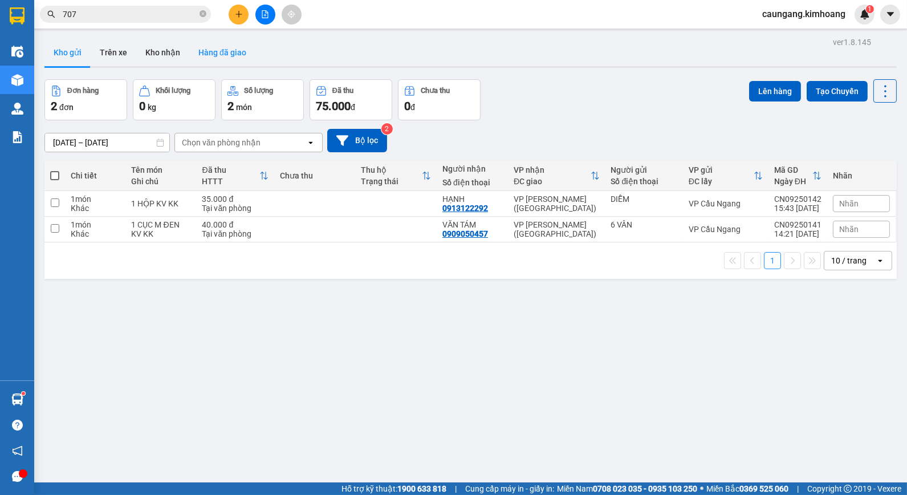
click at [229, 52] on button "Hàng đã giao" at bounding box center [222, 52] width 66 height 27
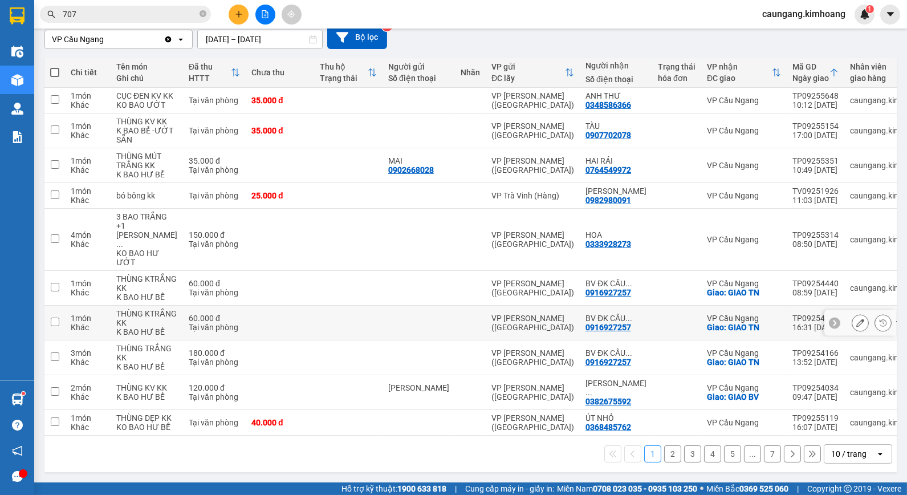
scroll to position [218, 0]
click at [667, 456] on button "2" at bounding box center [672, 453] width 17 height 17
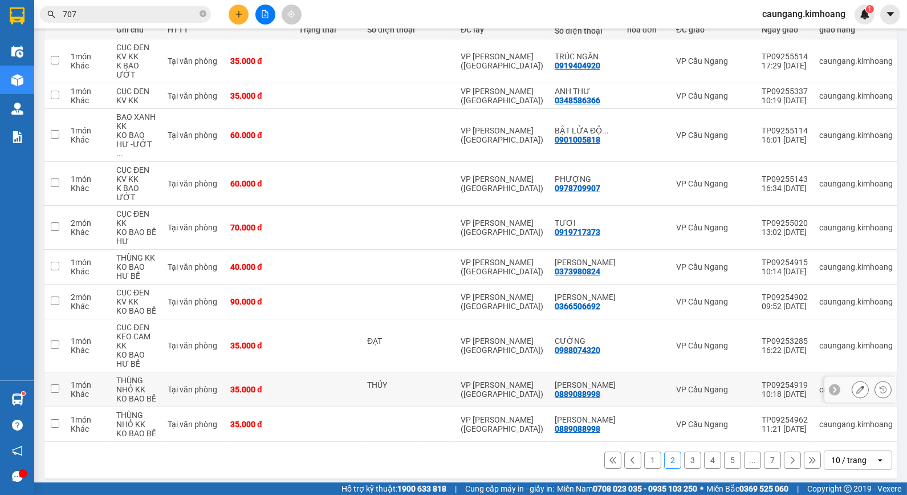
scroll to position [154, 0]
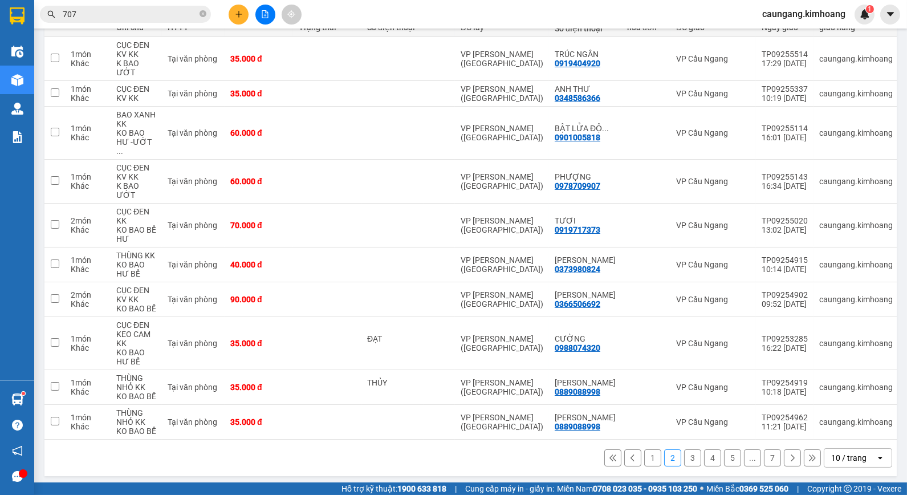
click at [684, 453] on button "3" at bounding box center [692, 457] width 17 height 17
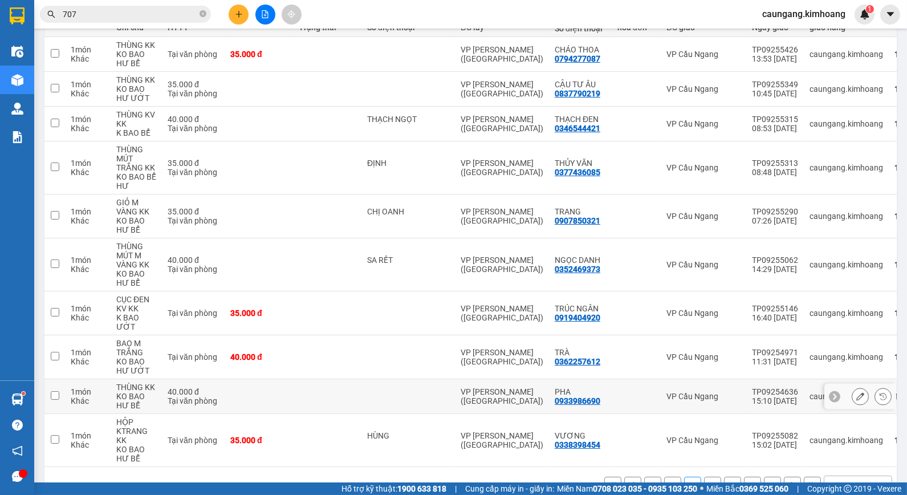
scroll to position [190, 0]
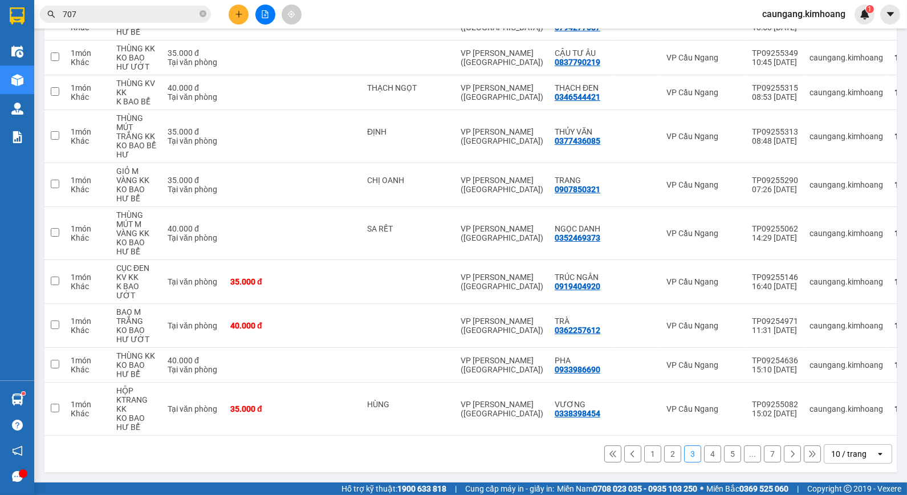
click at [668, 452] on button "2" at bounding box center [672, 453] width 17 height 17
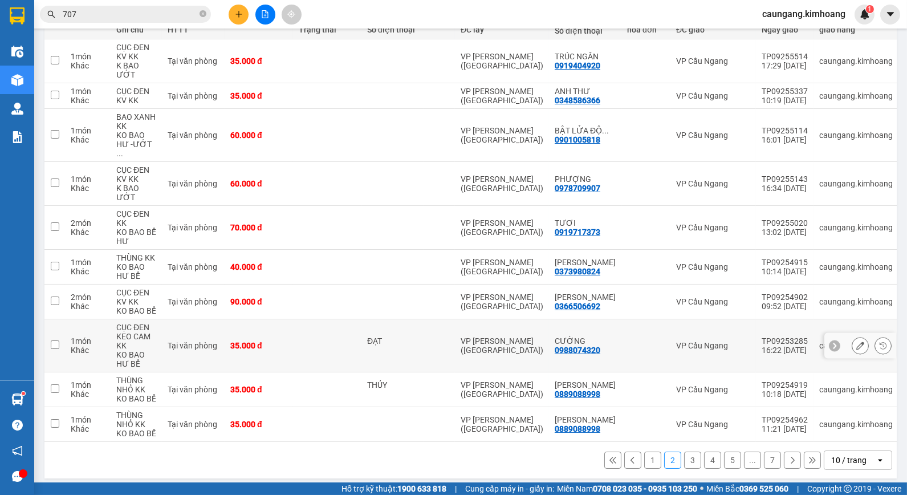
scroll to position [154, 0]
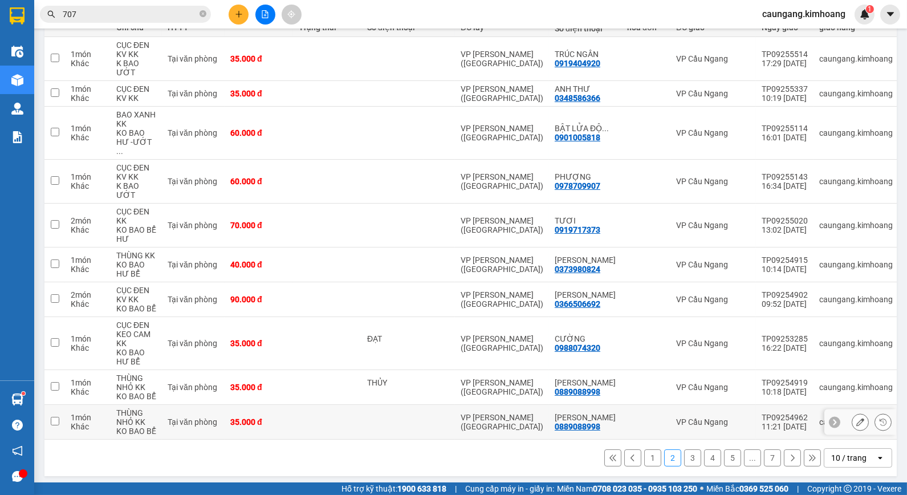
click at [510, 406] on td "VP [PERSON_NAME] ([GEOGRAPHIC_DATA])" at bounding box center [502, 422] width 94 height 35
checkbox input "true"
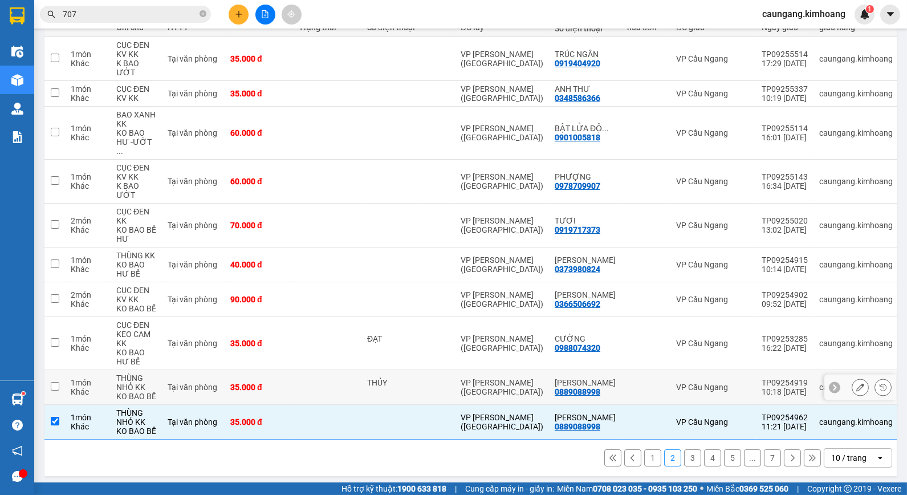
click at [509, 379] on div "VP [PERSON_NAME] ([GEOGRAPHIC_DATA])" at bounding box center [502, 387] width 83 height 18
checkbox input "true"
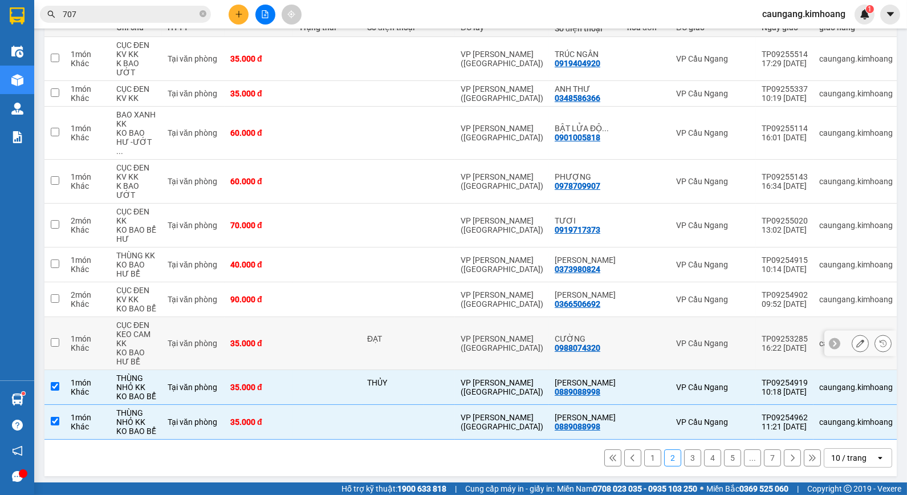
click at [508, 334] on div "VP [PERSON_NAME] ([GEOGRAPHIC_DATA])" at bounding box center [502, 343] width 83 height 18
checkbox input "true"
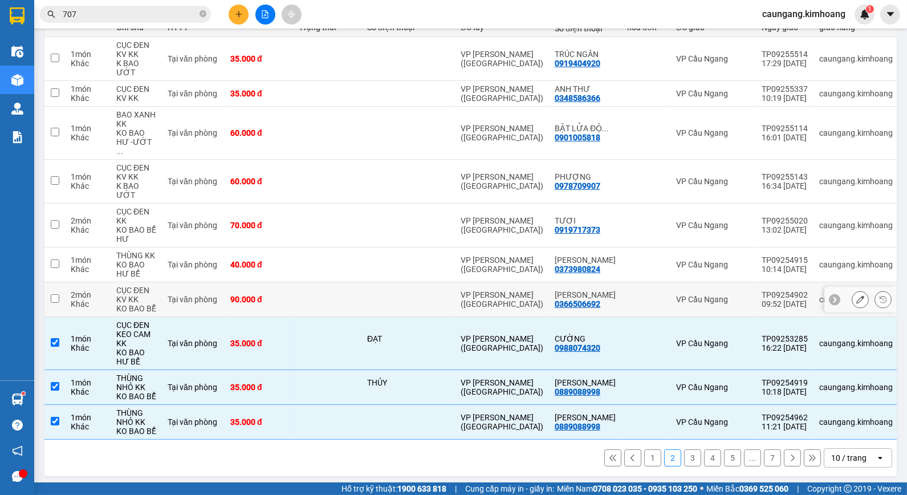
click at [502, 291] on div "VP [PERSON_NAME] ([GEOGRAPHIC_DATA])" at bounding box center [502, 299] width 83 height 18
checkbox input "true"
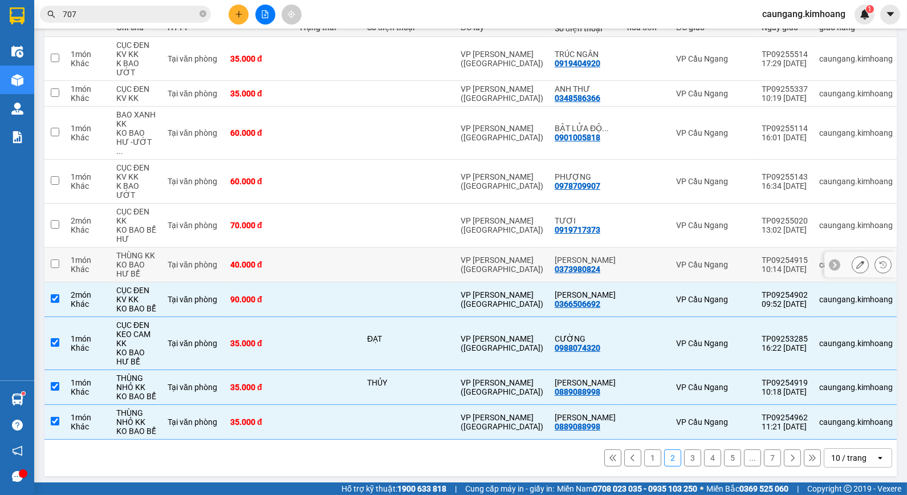
click at [499, 255] on div "VP [PERSON_NAME] ([GEOGRAPHIC_DATA])" at bounding box center [502, 264] width 83 height 18
checkbox input "true"
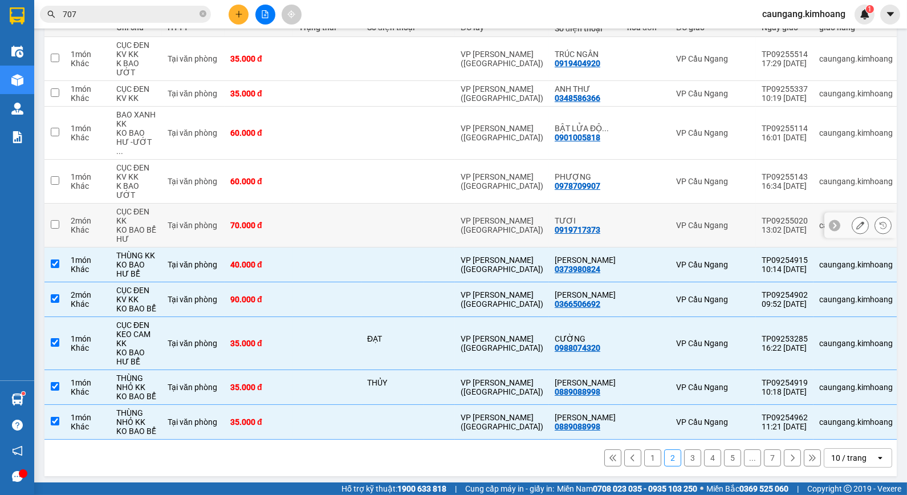
click at [498, 228] on td "VP [PERSON_NAME] ([GEOGRAPHIC_DATA])" at bounding box center [502, 226] width 94 height 44
checkbox input "true"
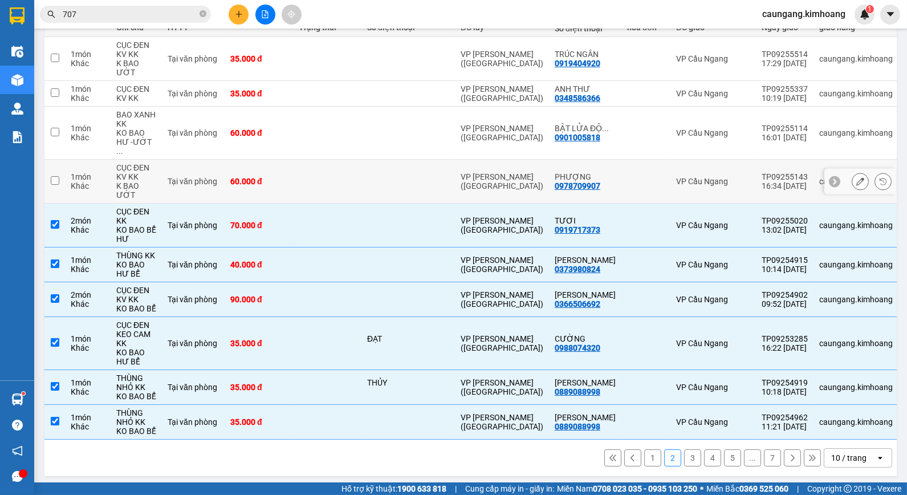
click at [487, 175] on div "VP [PERSON_NAME] ([GEOGRAPHIC_DATA])" at bounding box center [502, 181] width 83 height 18
checkbox input "true"
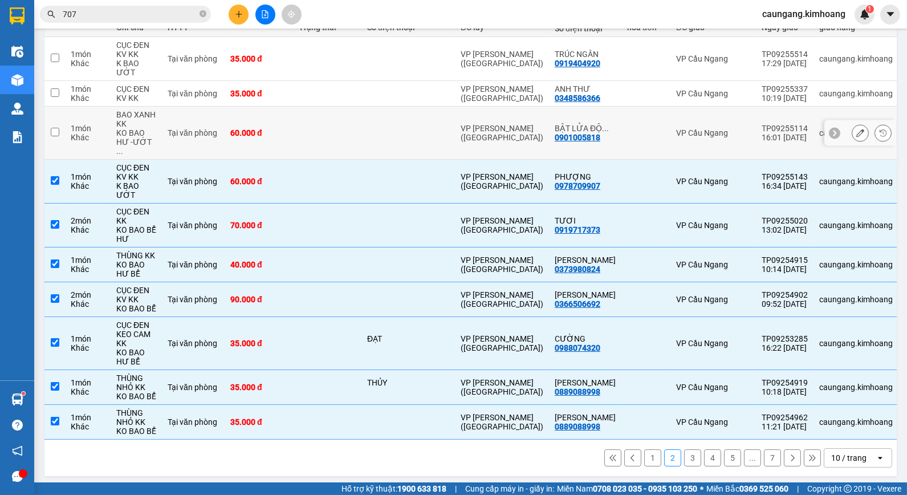
click at [482, 132] on div "VP [PERSON_NAME] ([GEOGRAPHIC_DATA])" at bounding box center [502, 133] width 83 height 18
checkbox input "true"
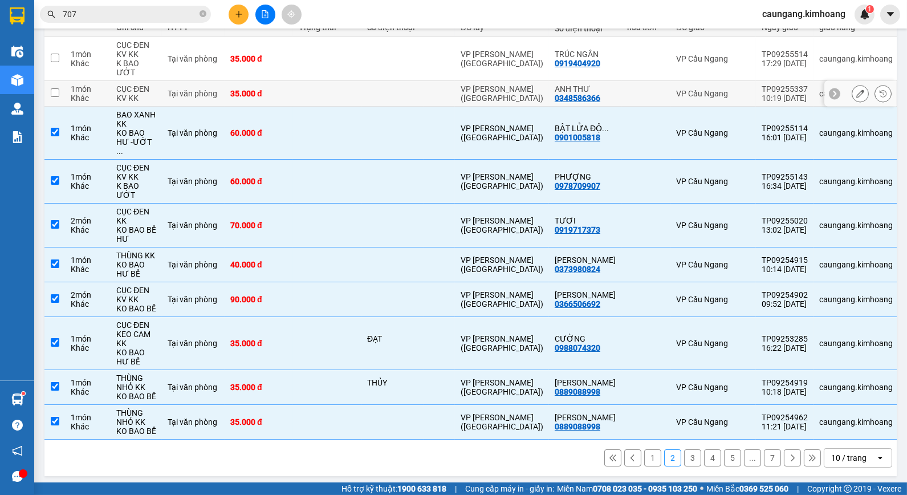
click at [470, 99] on td "VP [PERSON_NAME] ([GEOGRAPHIC_DATA])" at bounding box center [502, 94] width 94 height 26
checkbox input "true"
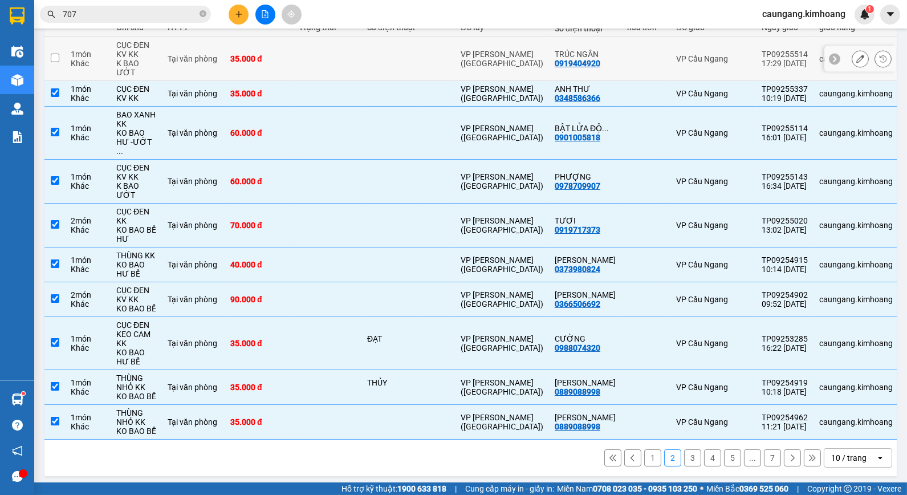
click at [466, 58] on div "VP [PERSON_NAME] ([GEOGRAPHIC_DATA])" at bounding box center [502, 59] width 83 height 18
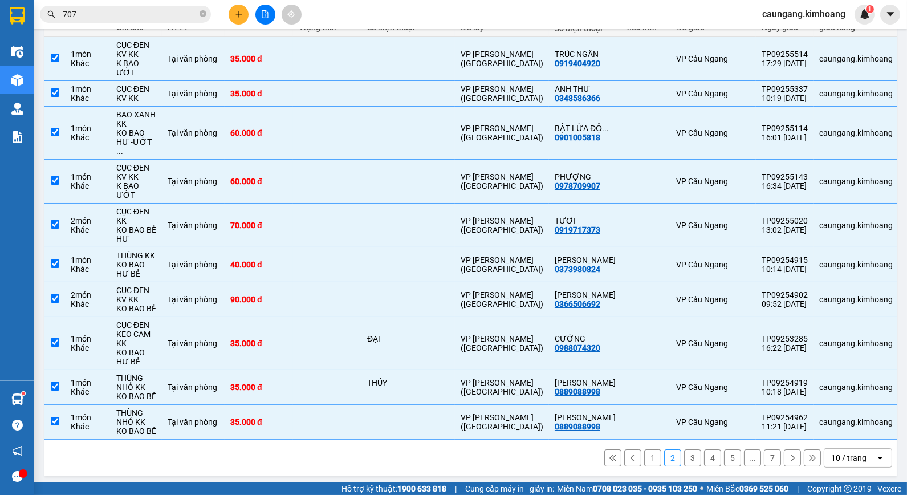
click at [644, 454] on button "1" at bounding box center [652, 457] width 17 height 17
checkbox input "false"
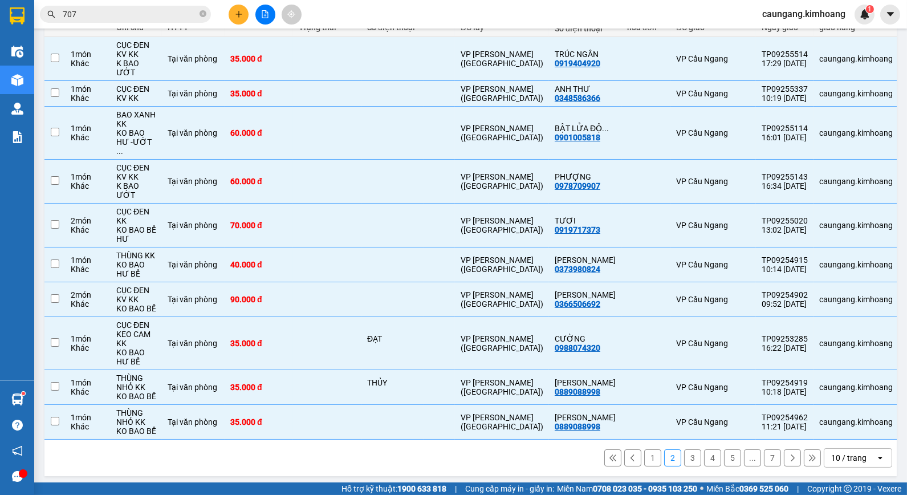
checkbox input "false"
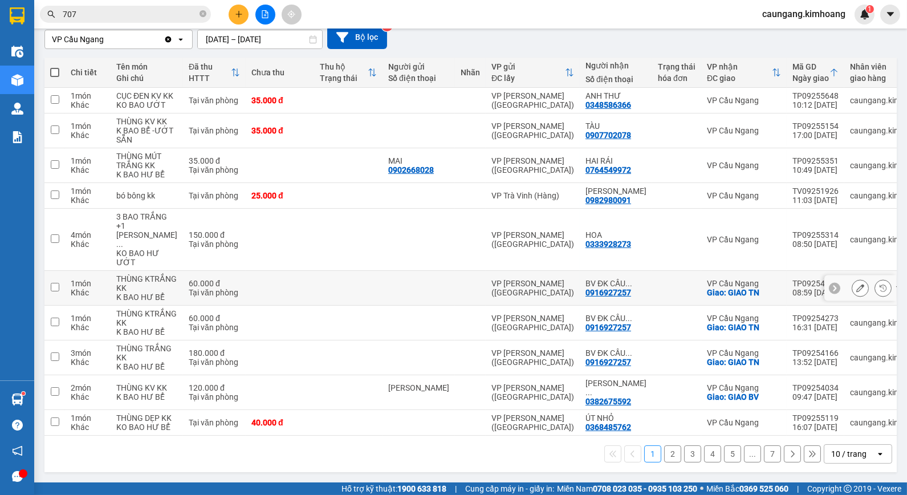
scroll to position [218, 0]
click at [520, 413] on div "VP [PERSON_NAME] ([GEOGRAPHIC_DATA])" at bounding box center [532, 422] width 83 height 18
checkbox input "true"
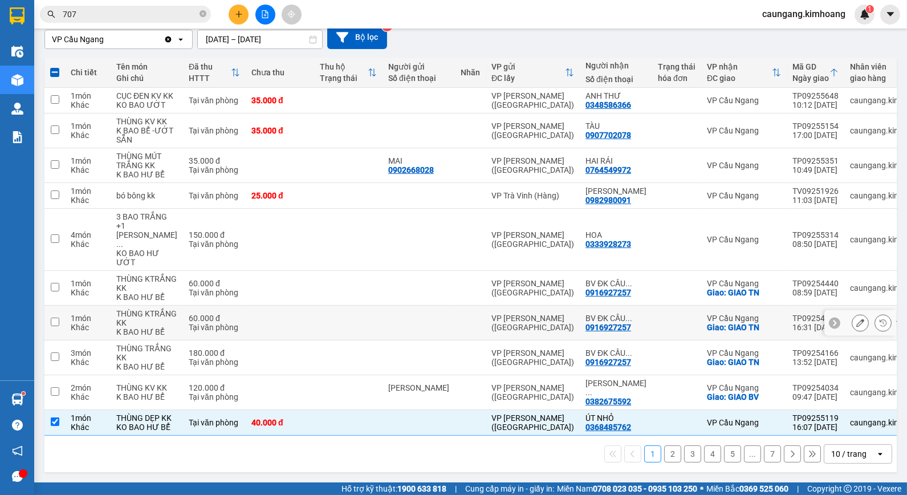
scroll to position [91, 0]
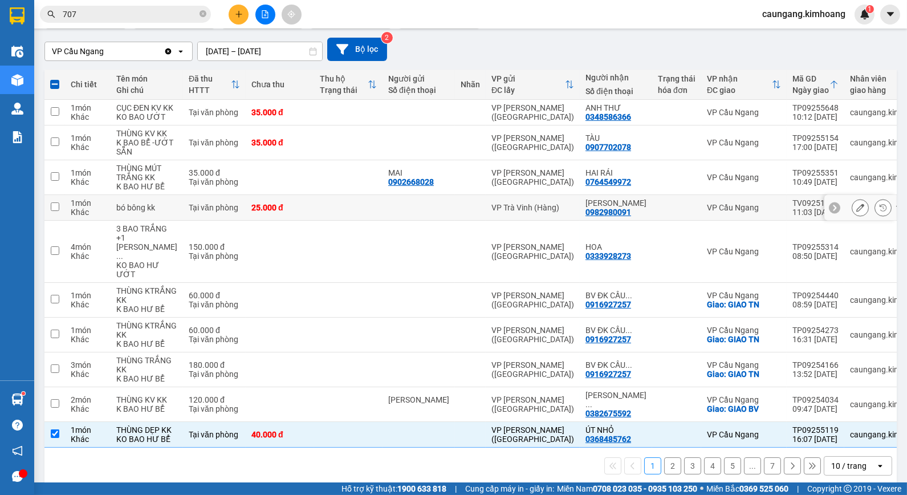
click at [491, 212] on div "VP Trà Vinh (Hàng)" at bounding box center [532, 207] width 83 height 9
checkbox input "true"
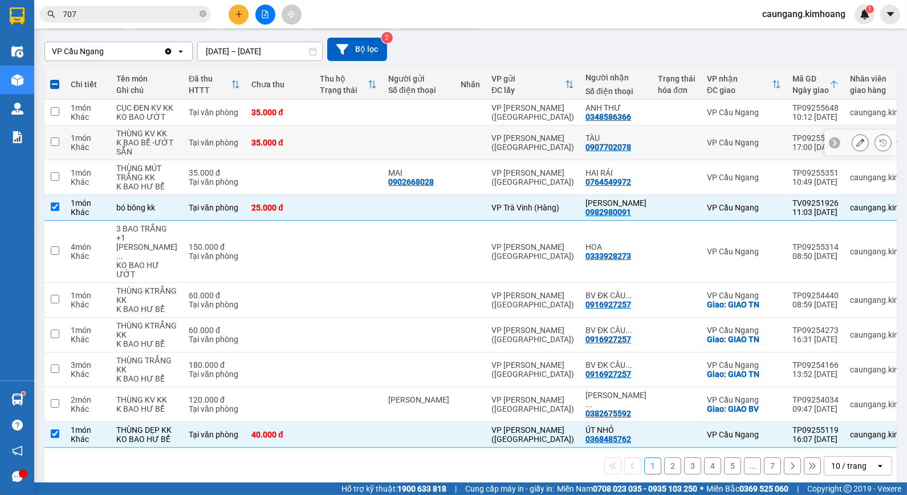
click at [455, 160] on td at bounding box center [470, 142] width 31 height 35
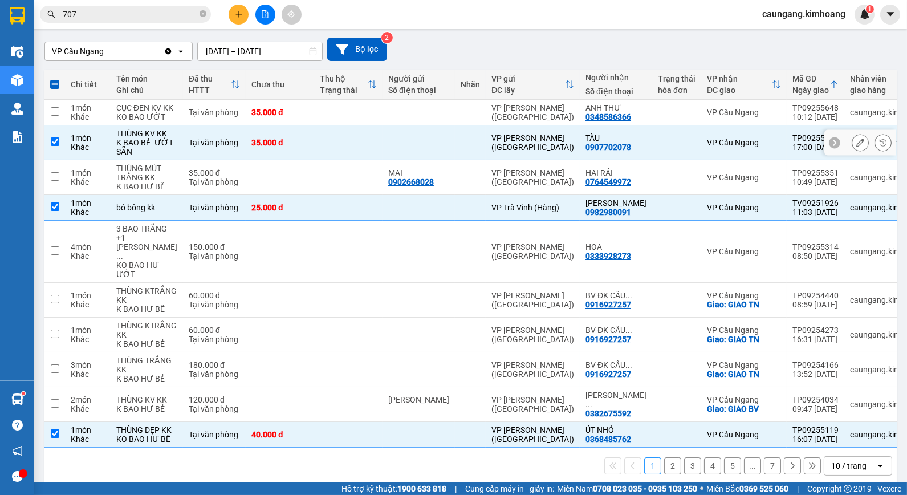
click at [455, 160] on td at bounding box center [470, 142] width 31 height 35
checkbox input "false"
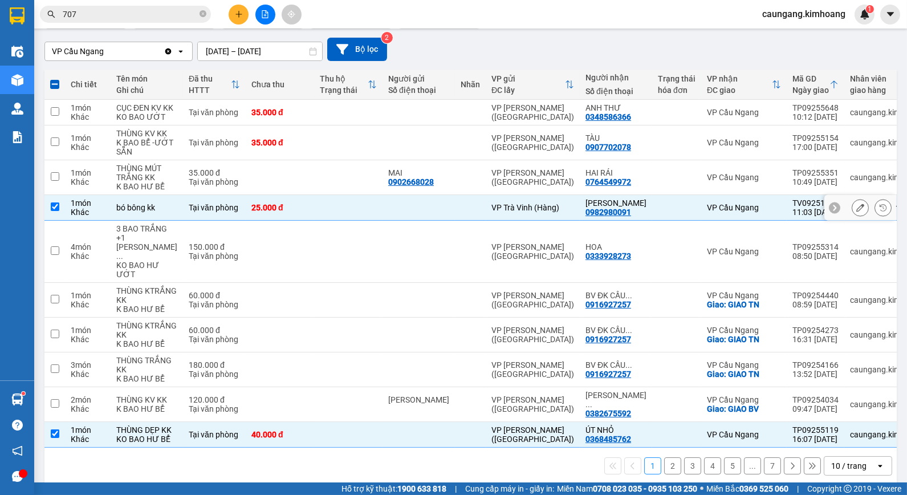
click at [455, 221] on td at bounding box center [470, 208] width 31 height 26
checkbox input "false"
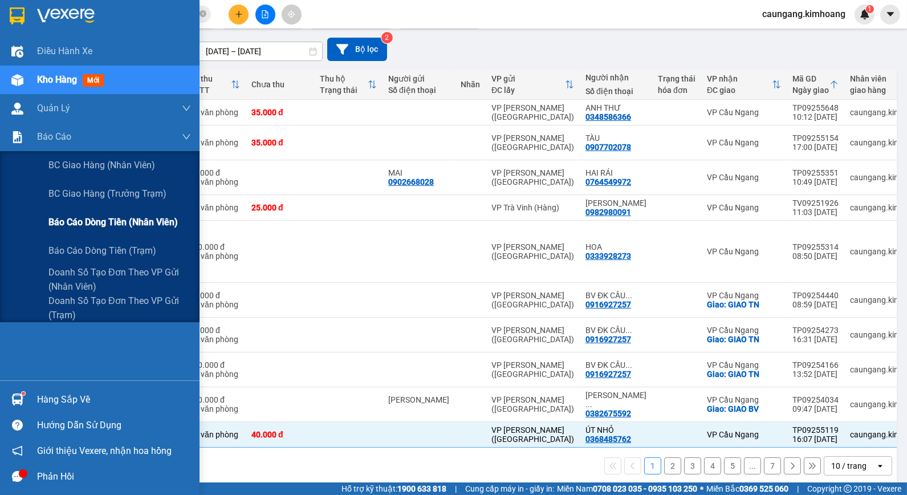
click at [91, 217] on span "Báo cáo dòng tiền (nhân viên)" at bounding box center [112, 222] width 129 height 14
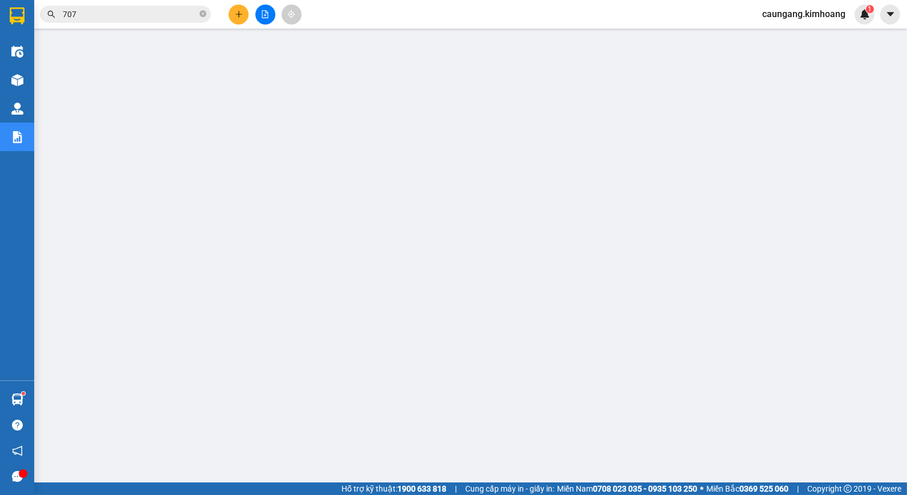
scroll to position [70, 0]
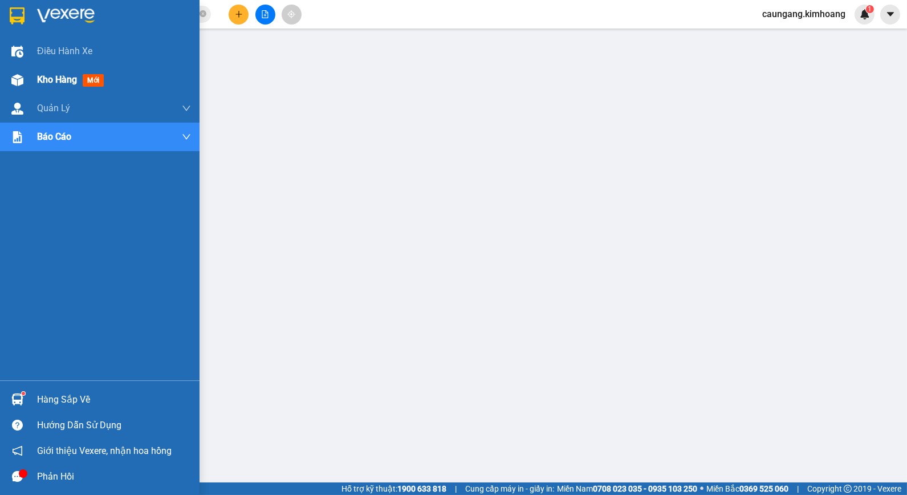
click at [32, 73] on div "Kho hàng mới" at bounding box center [100, 80] width 200 height 29
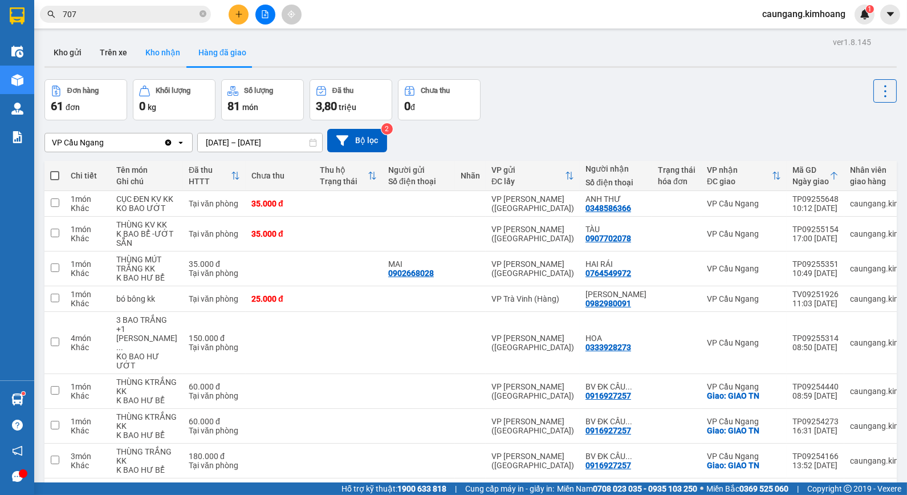
click at [156, 39] on button "Kho nhận" at bounding box center [162, 52] width 53 height 27
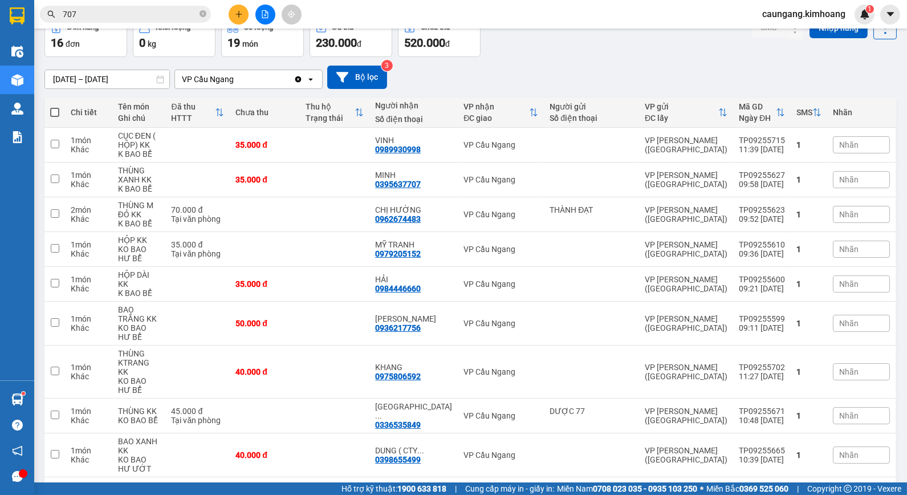
scroll to position [86, 0]
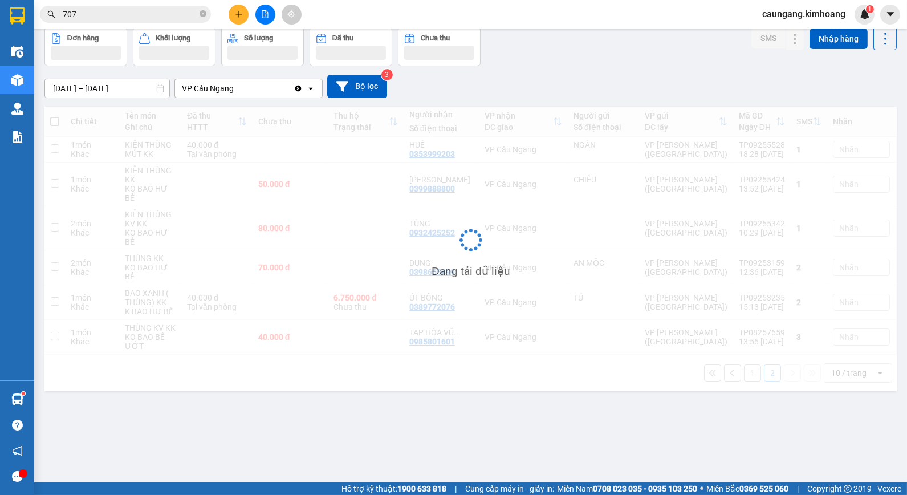
scroll to position [52, 0]
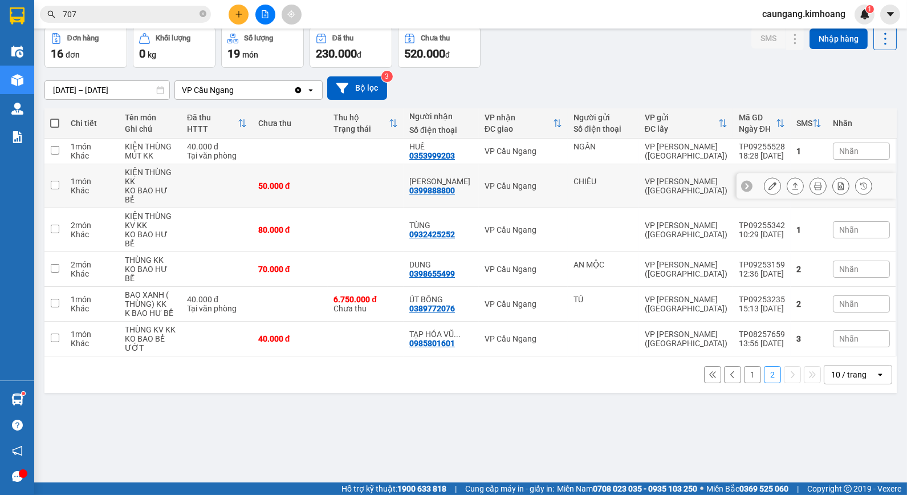
click at [520, 181] on div "VP Cầu Ngang" at bounding box center [524, 185] width 78 height 9
checkbox input "true"
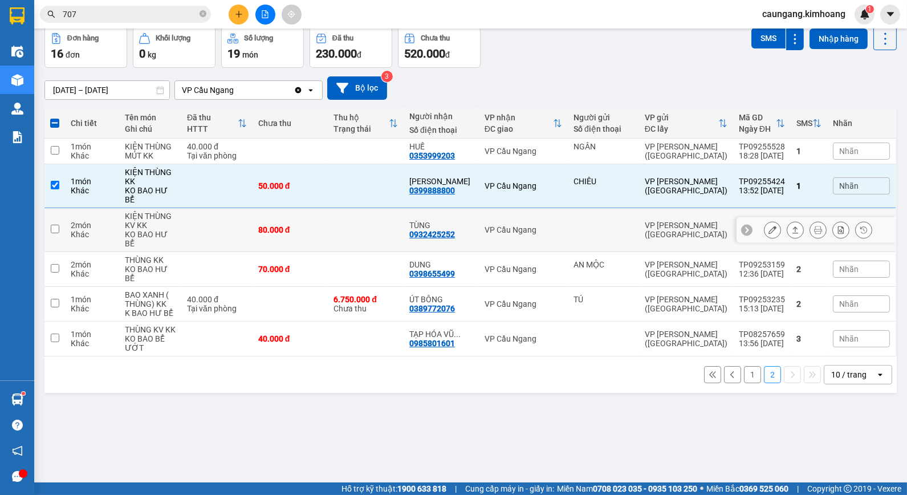
click at [512, 221] on td "VP Cầu Ngang" at bounding box center [523, 230] width 89 height 44
checkbox input "true"
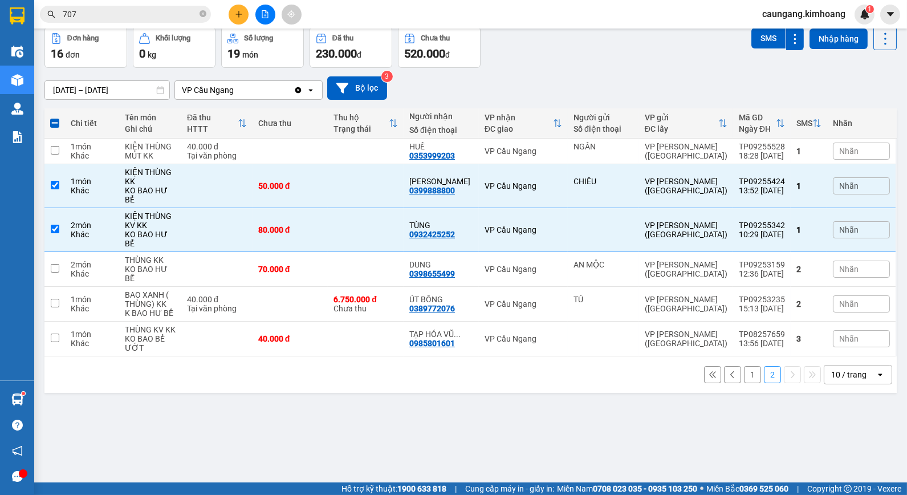
click at [748, 366] on button "1" at bounding box center [752, 374] width 17 height 17
checkbox input "false"
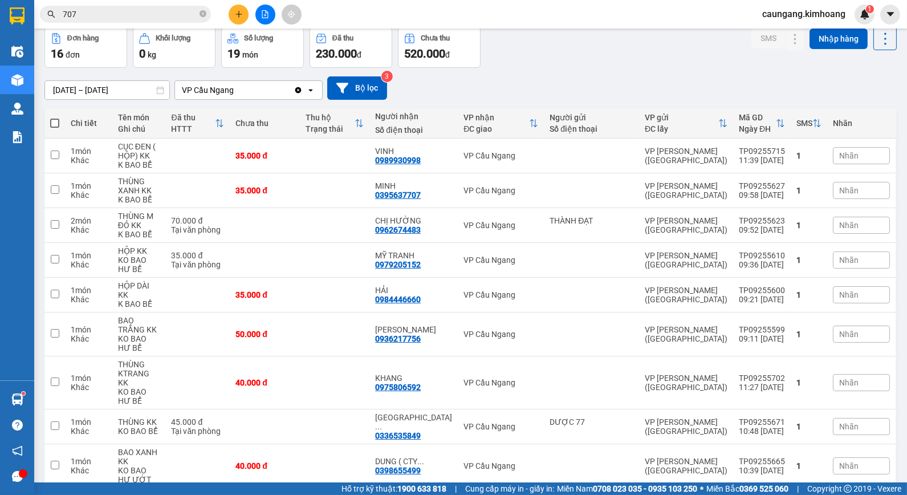
checkbox input "true"
click at [369, 196] on td at bounding box center [335, 190] width 70 height 35
checkbox input "true"
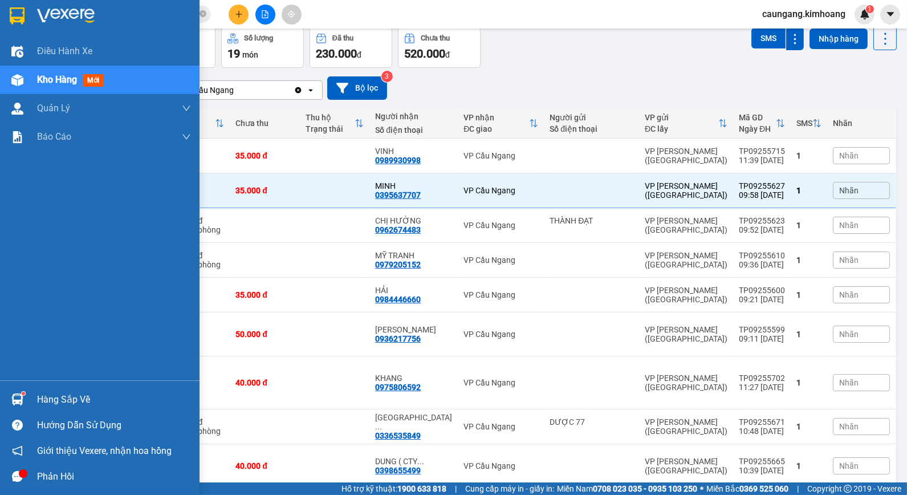
click at [64, 397] on div "Hàng sắp về" at bounding box center [114, 399] width 154 height 17
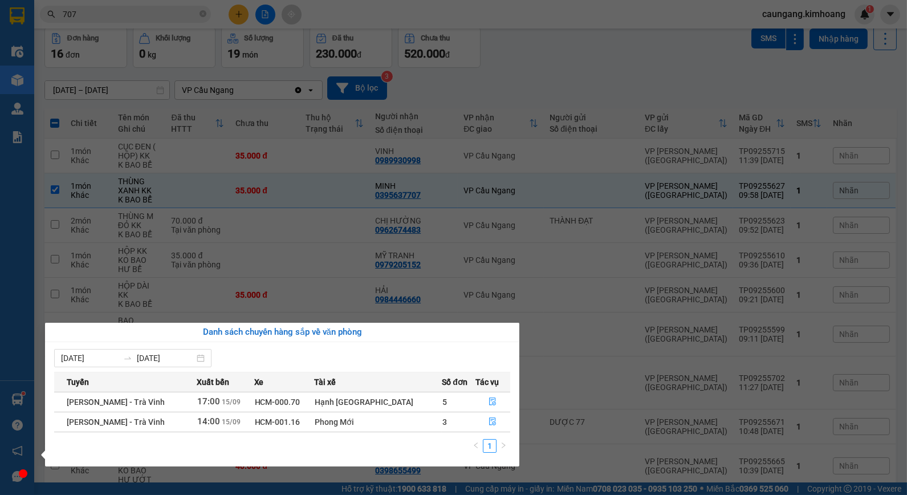
click at [551, 77] on section "Kết quả tìm kiếm ( 1210 ) Bộ lọc Mã ĐH Trạng thái Món hàng Thu hộ Tổng cước Chư…" at bounding box center [453, 247] width 907 height 495
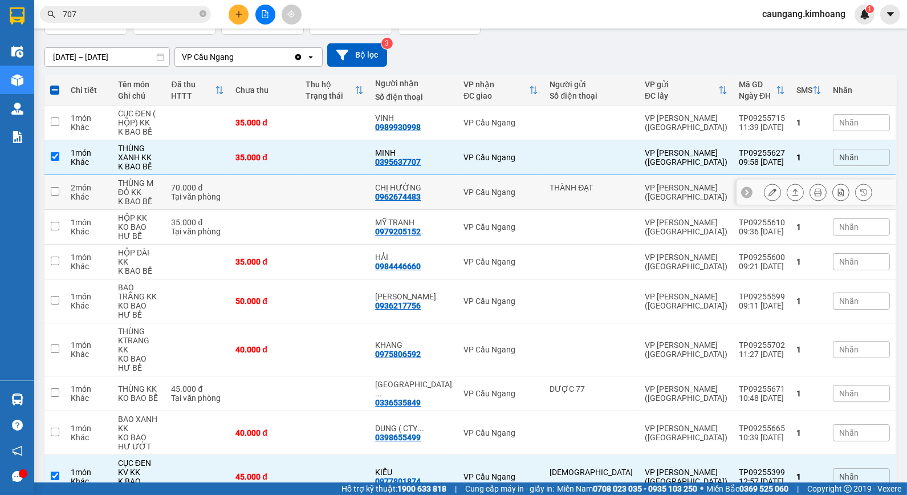
scroll to position [0, 0]
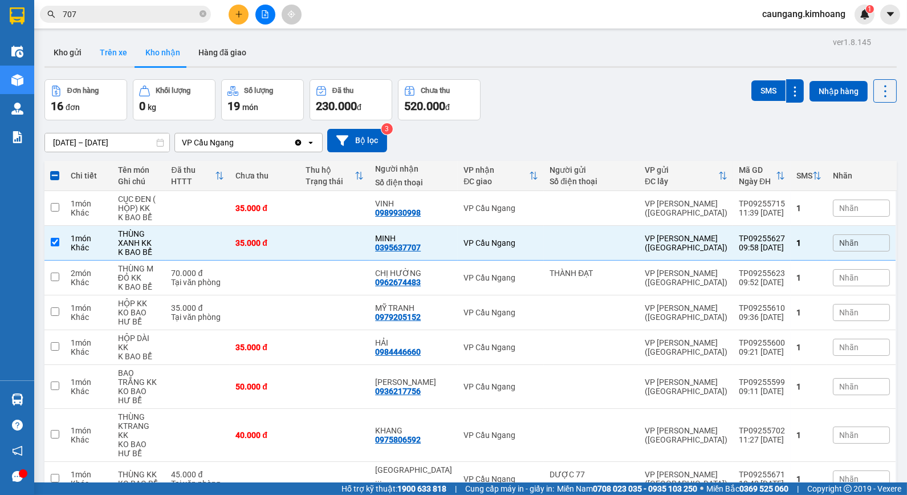
click at [118, 50] on button "Trên xe" at bounding box center [114, 52] width 46 height 27
type input "[DATE] – [DATE]"
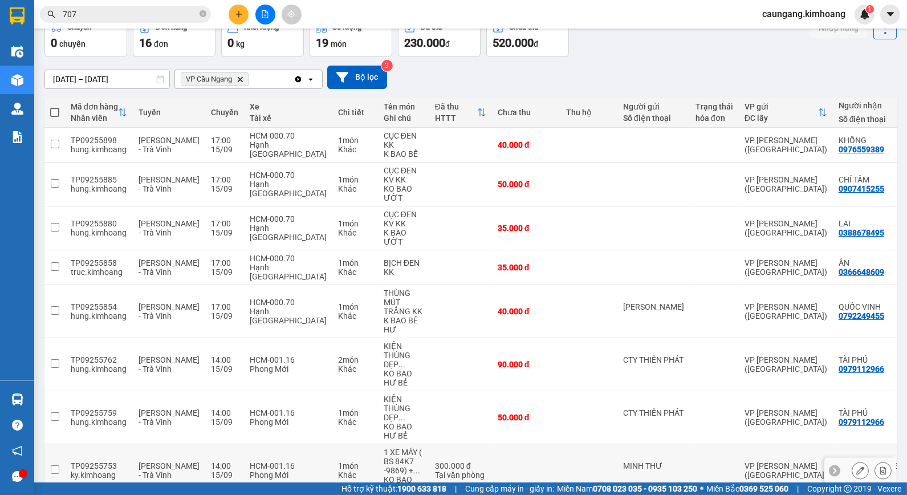
scroll to position [121, 0]
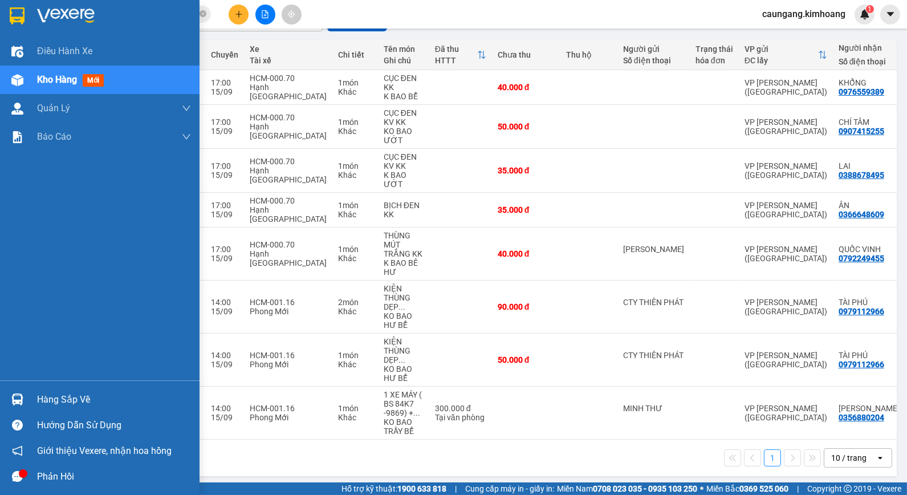
click at [35, 402] on div "Hàng sắp về" at bounding box center [100, 400] width 200 height 26
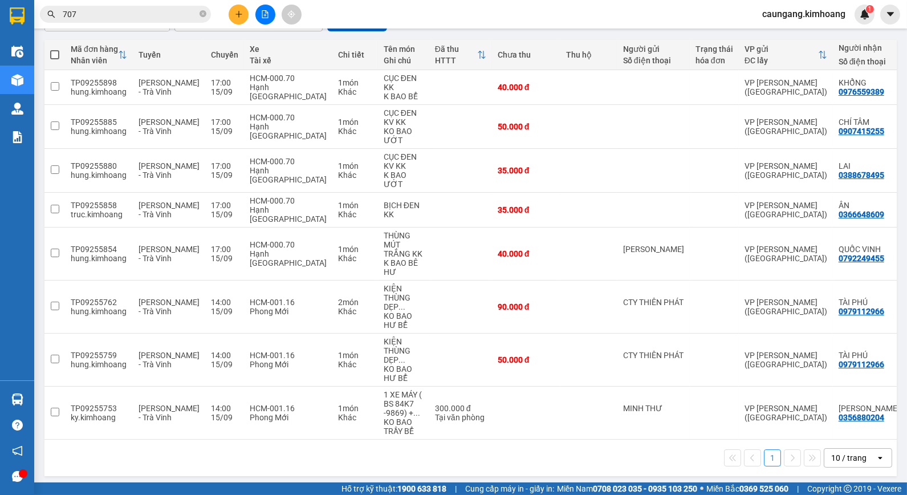
click at [547, 449] on section "Kết quả tìm kiếm ( 1210 ) Bộ lọc Mã ĐH Trạng thái Món hàng Thu hộ Tổng cước Chư…" at bounding box center [453, 247] width 907 height 495
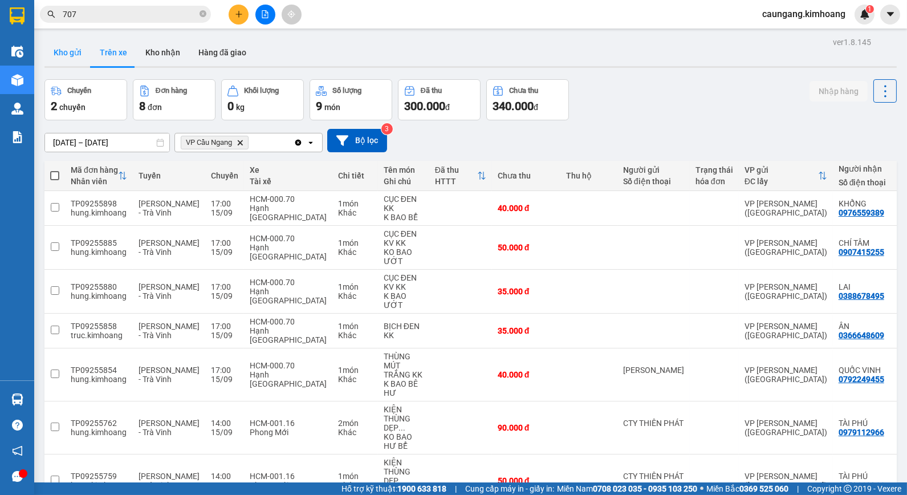
click at [70, 50] on button "Kho gửi" at bounding box center [67, 52] width 46 height 27
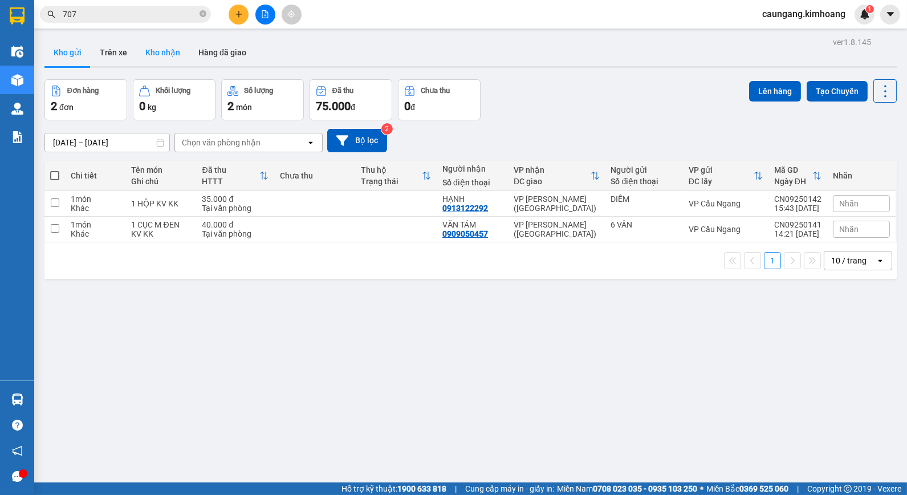
click at [166, 47] on button "Kho nhận" at bounding box center [162, 52] width 53 height 27
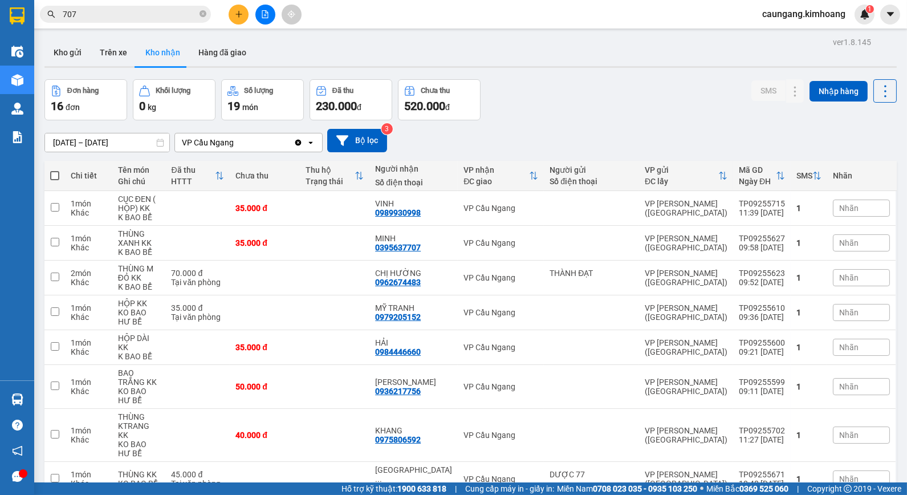
scroll to position [86, 0]
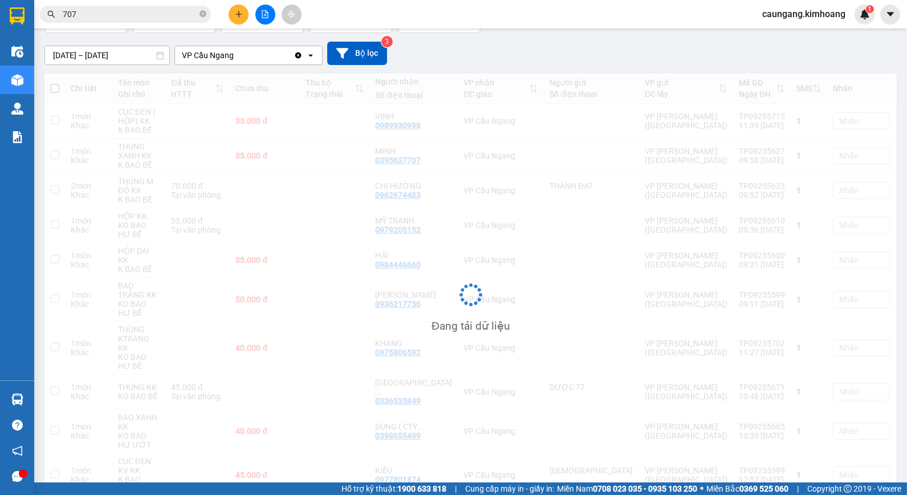
scroll to position [52, 0]
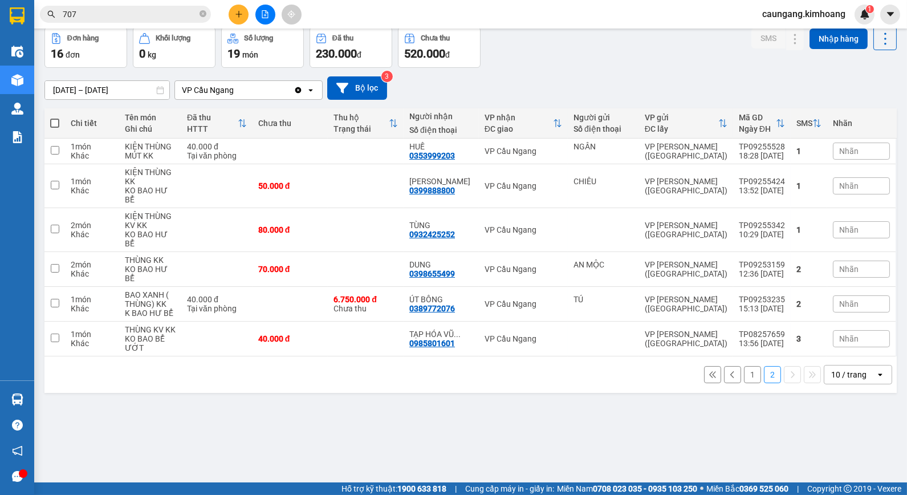
click at [745, 366] on button "1" at bounding box center [752, 374] width 17 height 17
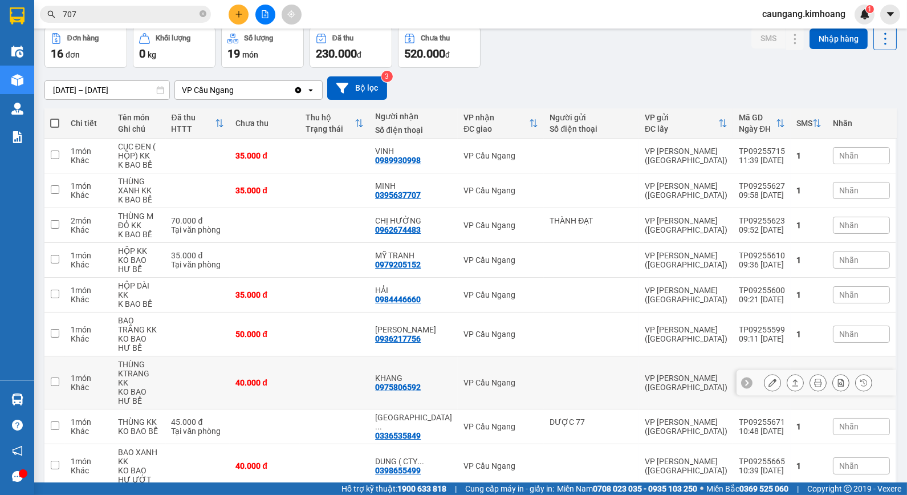
scroll to position [86, 0]
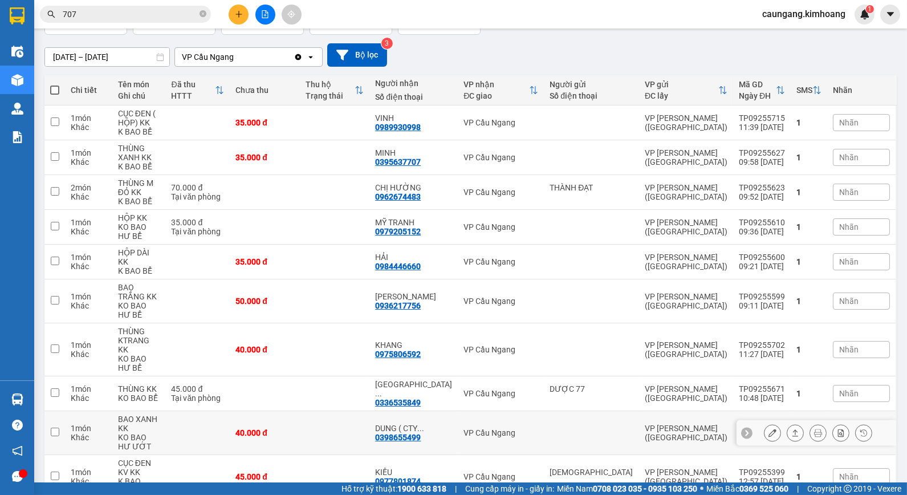
click at [369, 411] on td at bounding box center [335, 433] width 70 height 44
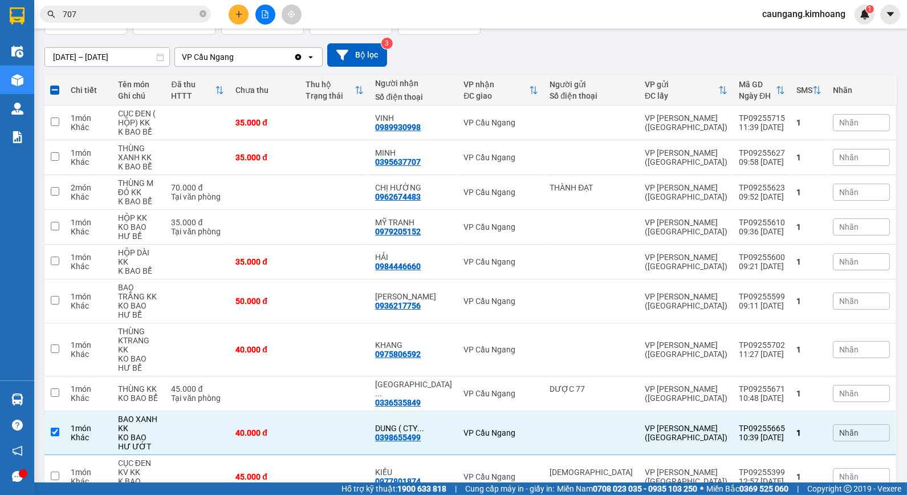
checkbox input "false"
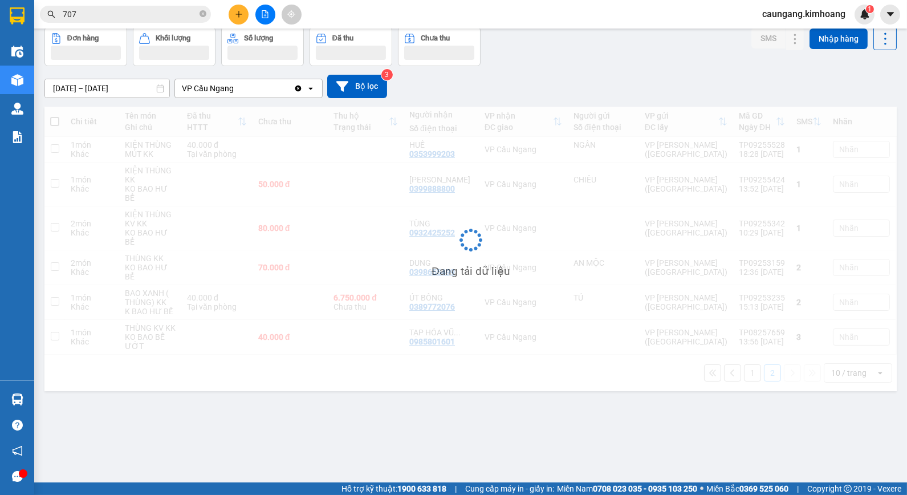
scroll to position [52, 0]
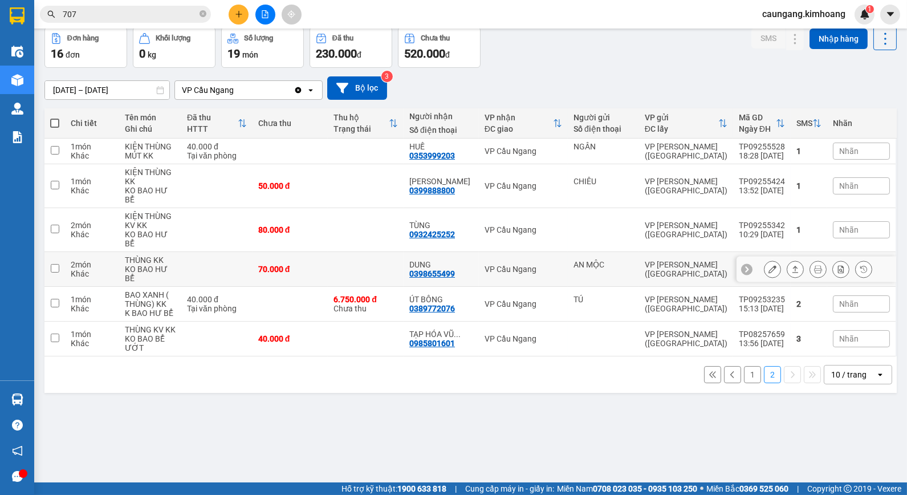
click at [401, 252] on td at bounding box center [366, 269] width 76 height 35
checkbox input "true"
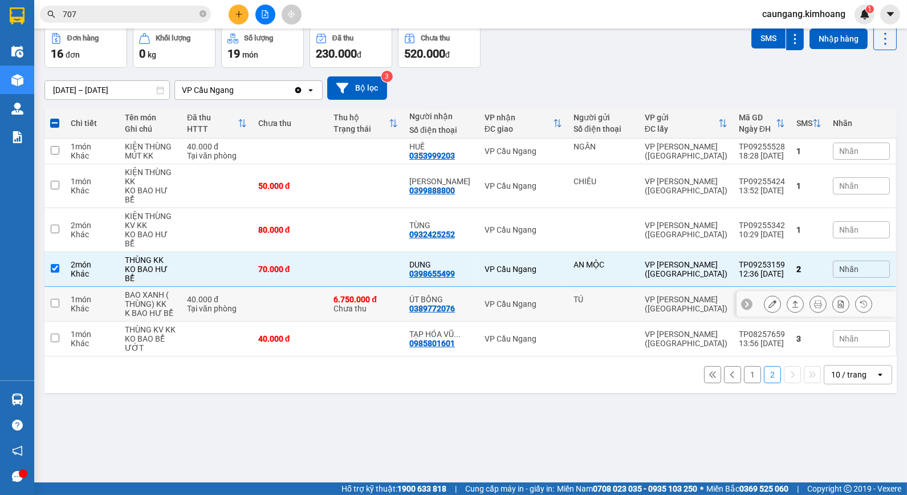
scroll to position [0, 0]
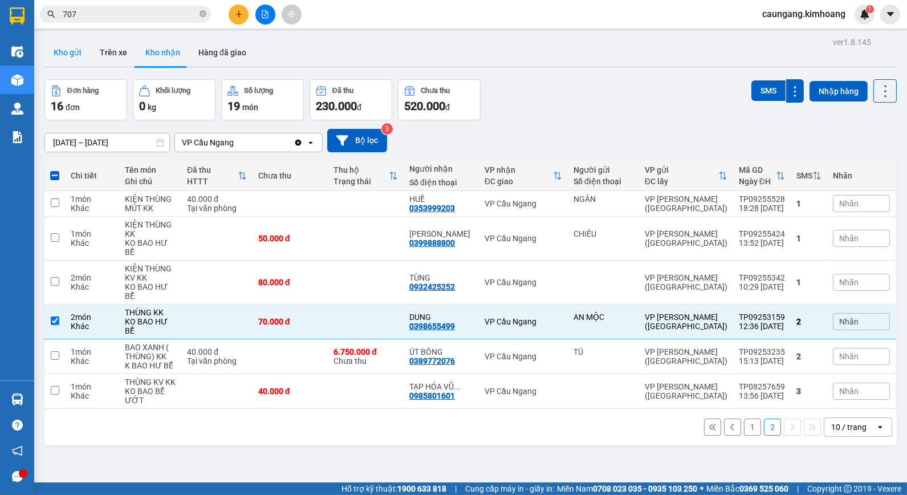
click at [72, 58] on button "Kho gửi" at bounding box center [67, 52] width 46 height 27
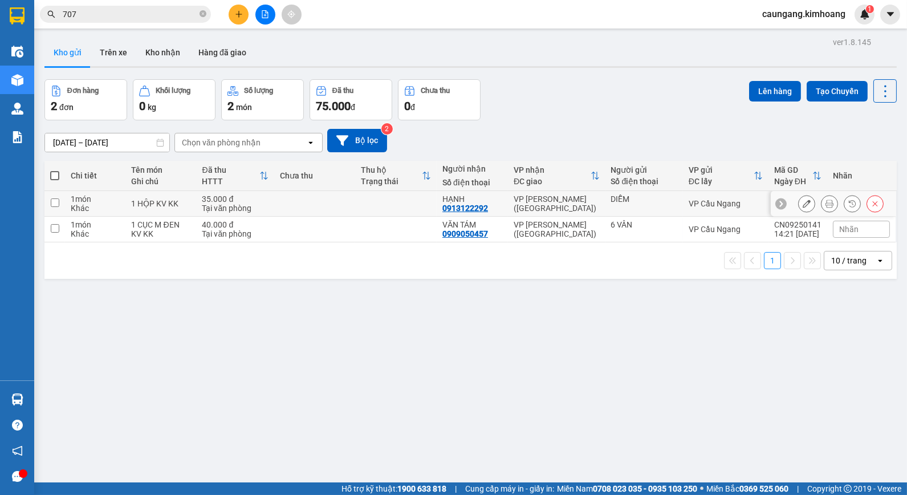
click at [398, 206] on td at bounding box center [396, 204] width 82 height 26
checkbox input "true"
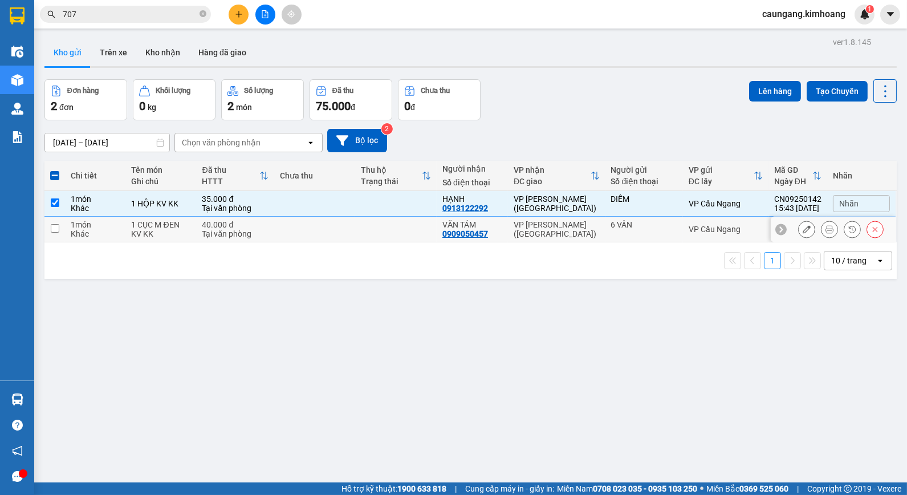
click at [394, 227] on td at bounding box center [396, 230] width 82 height 26
checkbox input "true"
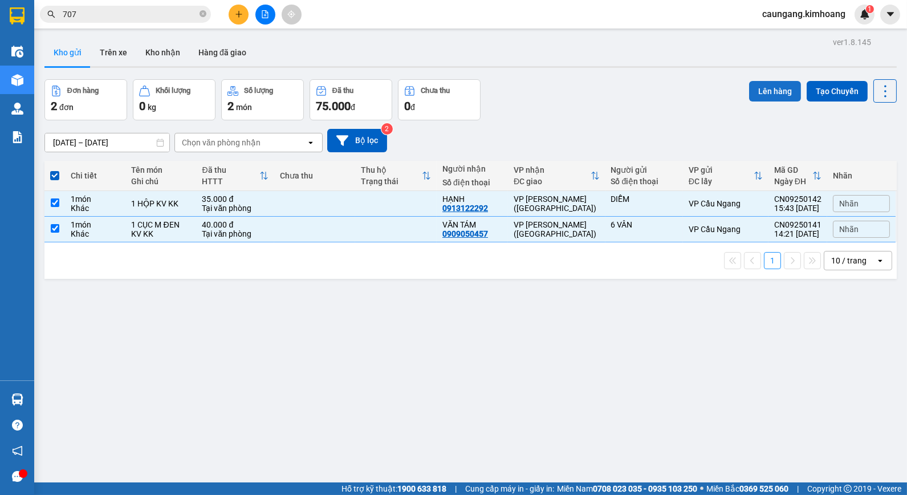
click at [765, 97] on button "Lên hàng" at bounding box center [775, 91] width 52 height 21
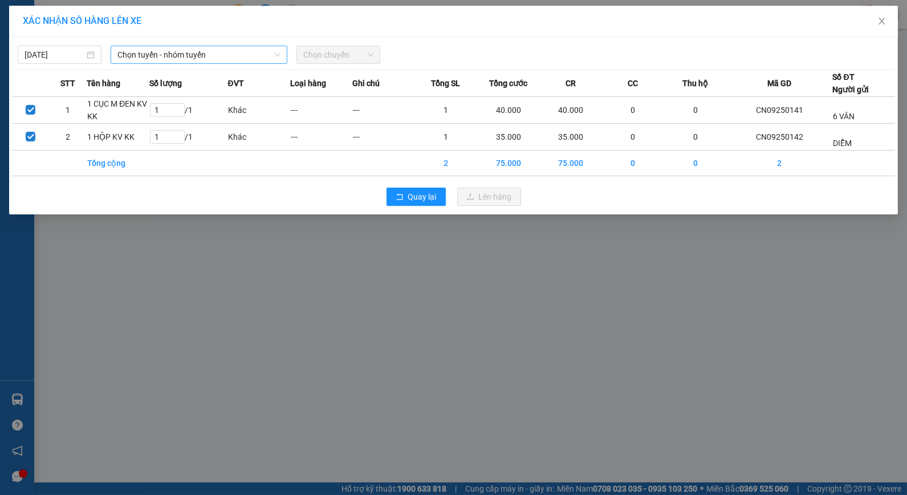
click at [240, 59] on span "Chọn tuyến - nhóm tuyến" at bounding box center [198, 54] width 163 height 17
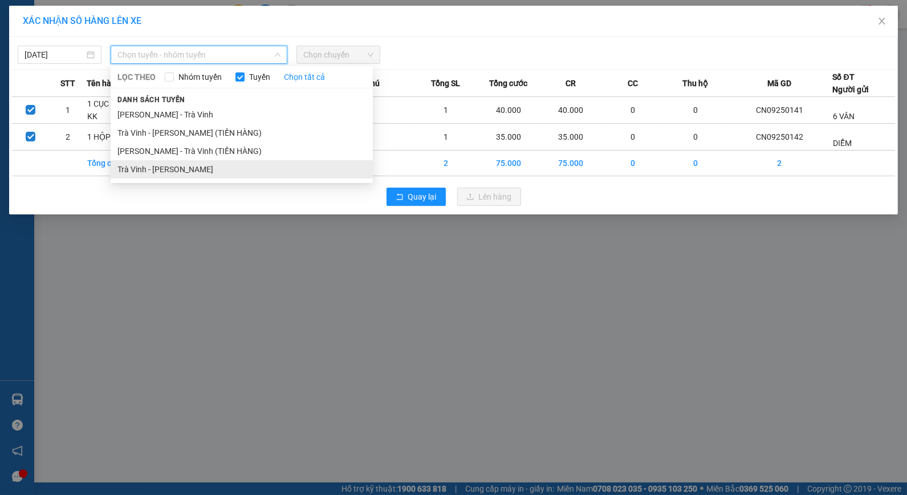
click at [193, 170] on li "Trà Vinh - [PERSON_NAME]" at bounding box center [242, 169] width 262 height 18
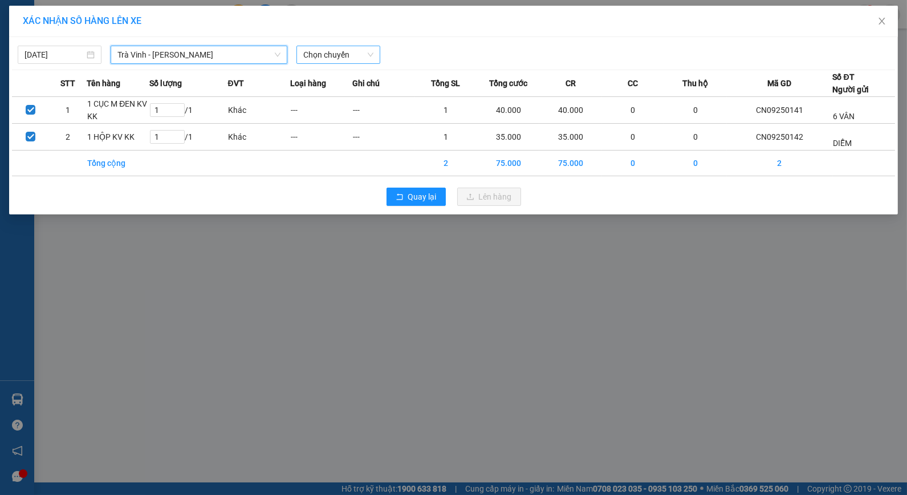
click at [327, 55] on span "Chọn chuyến" at bounding box center [338, 54] width 70 height 17
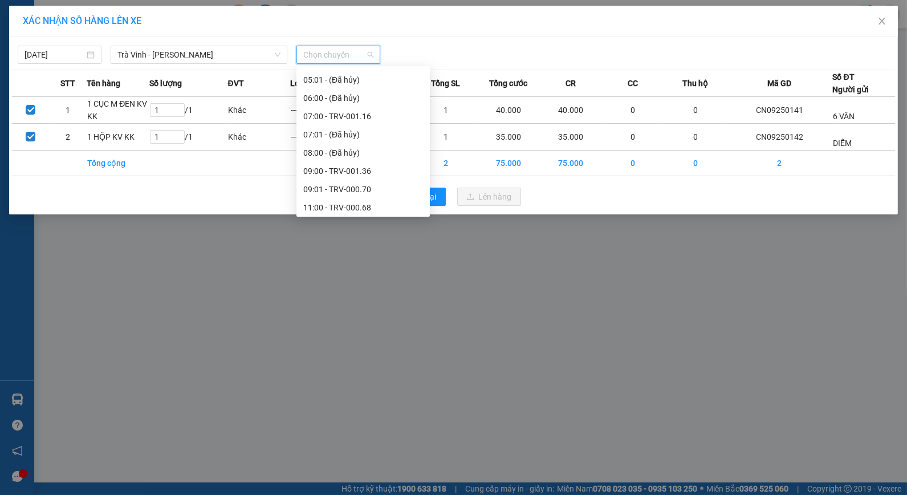
scroll to position [420, 0]
click at [352, 170] on div "17:00 - TRV-000.60" at bounding box center [363, 168] width 120 height 13
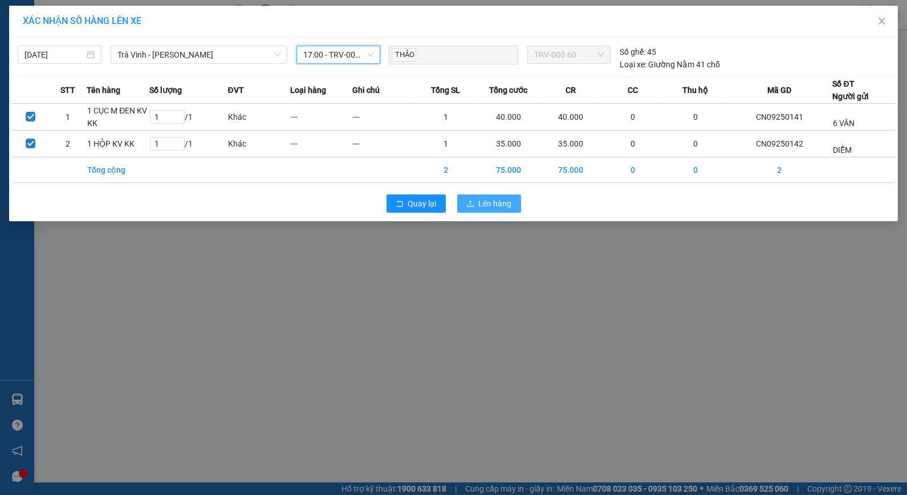
click at [485, 205] on span "Lên hàng" at bounding box center [495, 203] width 33 height 13
